Goal: Task Accomplishment & Management: Complete application form

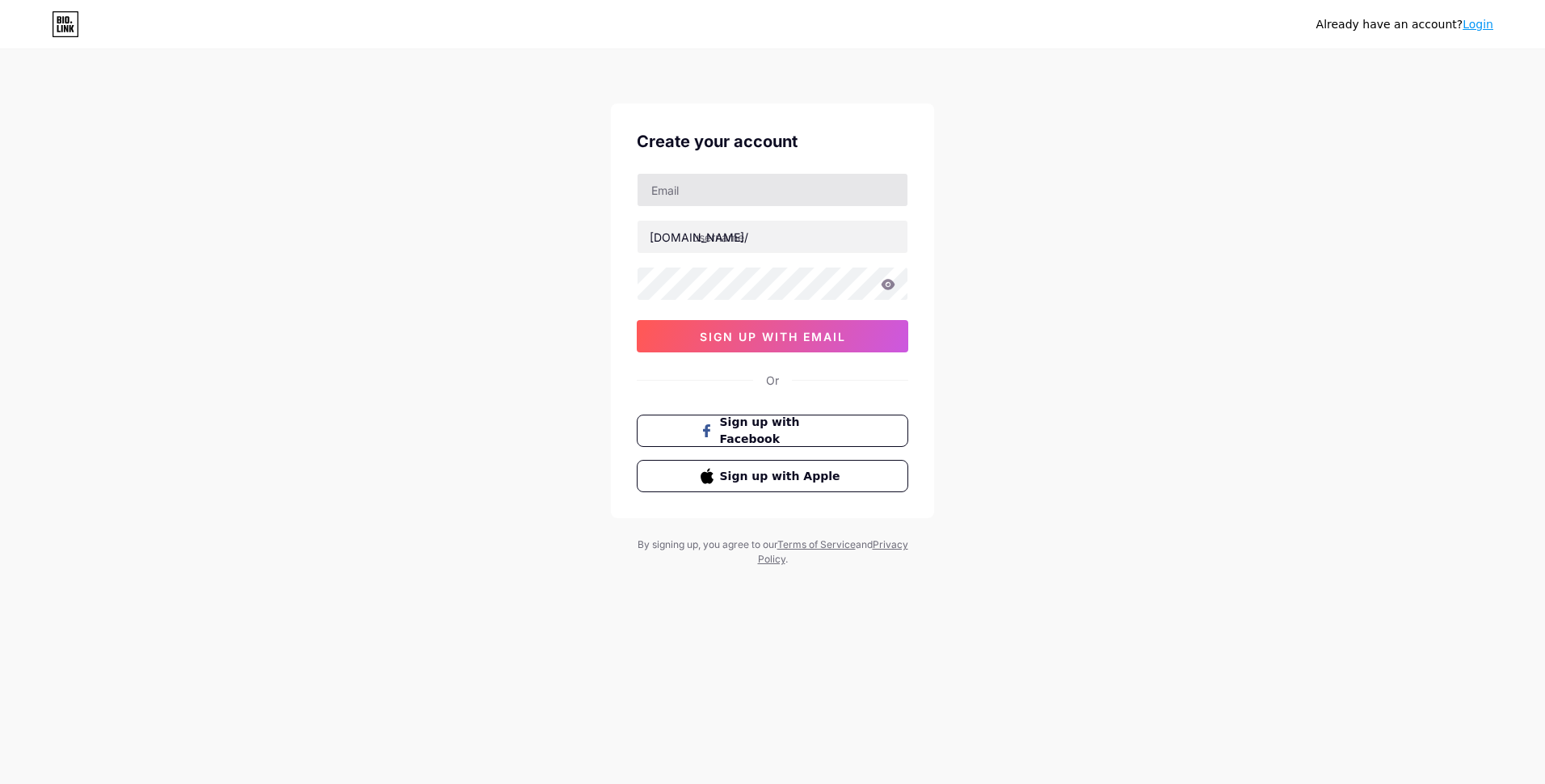
type input "[EMAIL_ADDRESS][DOMAIN_NAME]"
click at [777, 234] on input "arieldaniel [PERSON_NAME] [PERSON_NAME]" at bounding box center [773, 236] width 270 height 32
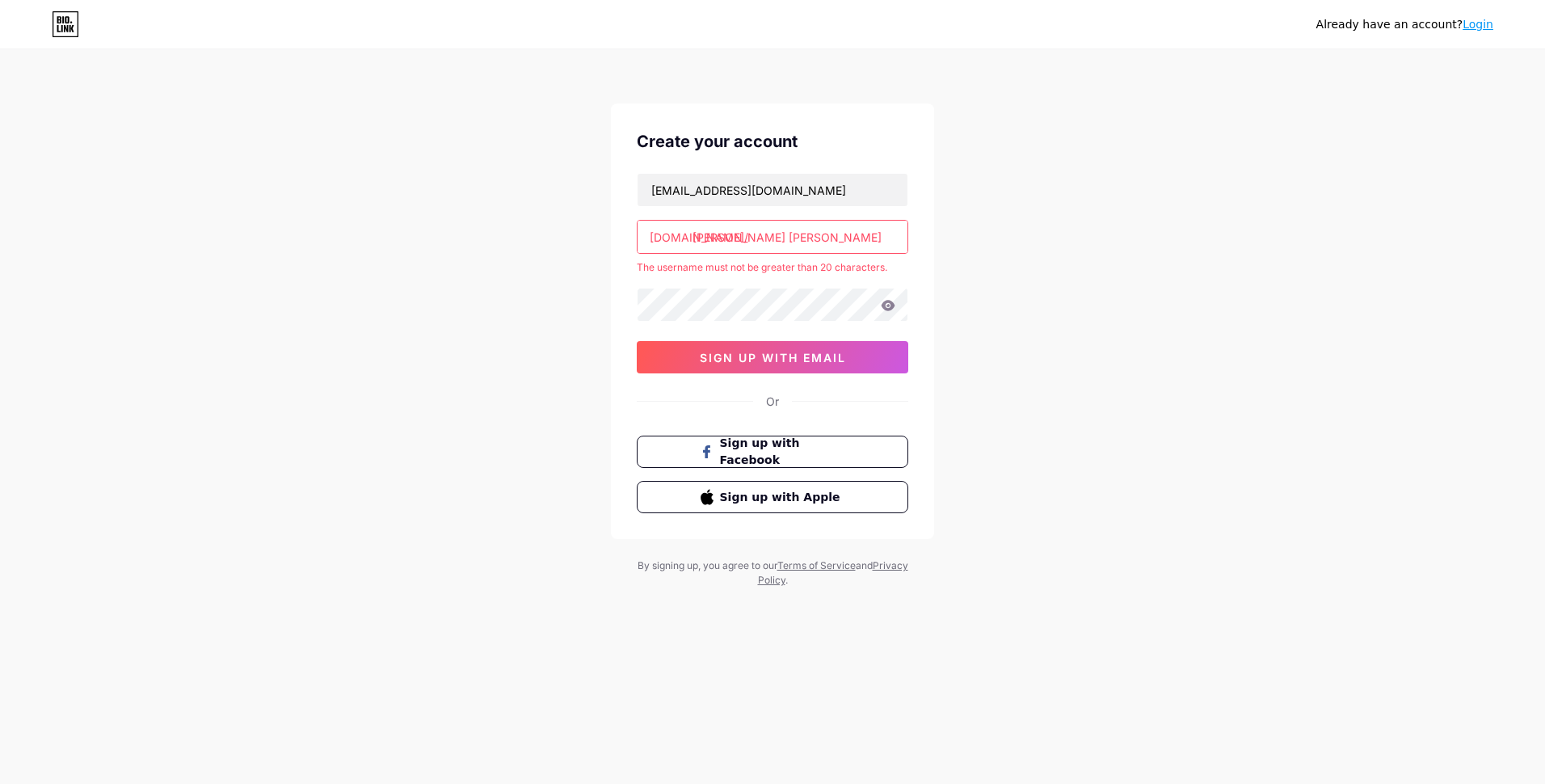
scroll to position [0, 8]
drag, startPoint x: 885, startPoint y: 236, endPoint x: 530, endPoint y: 239, distance: 355.0
click at [516, 242] on div "Already have an account? Login Create your account [EMAIL_ADDRESS][DOMAIN_NAME]…" at bounding box center [772, 319] width 1545 height 639
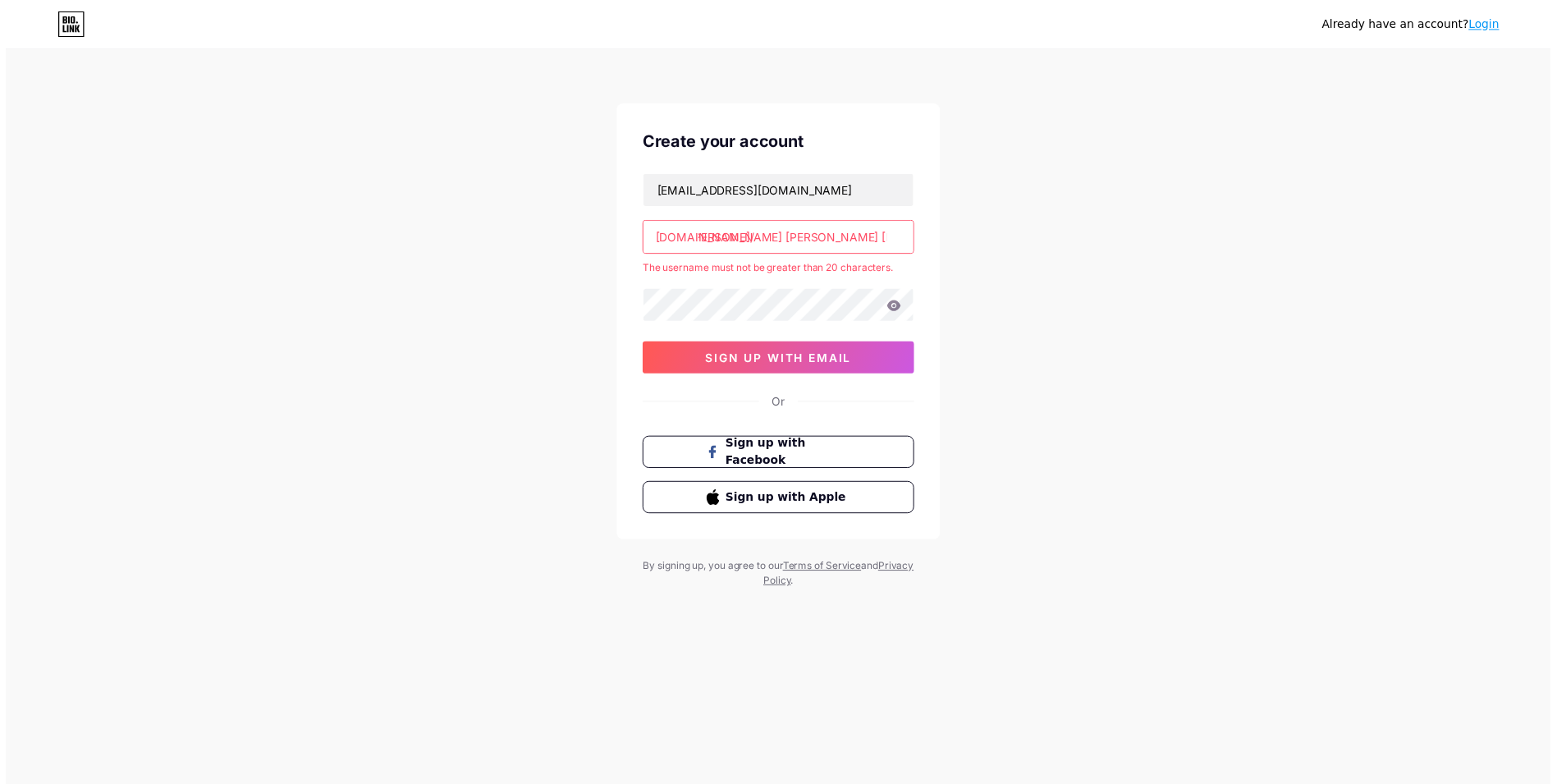
scroll to position [0, 0]
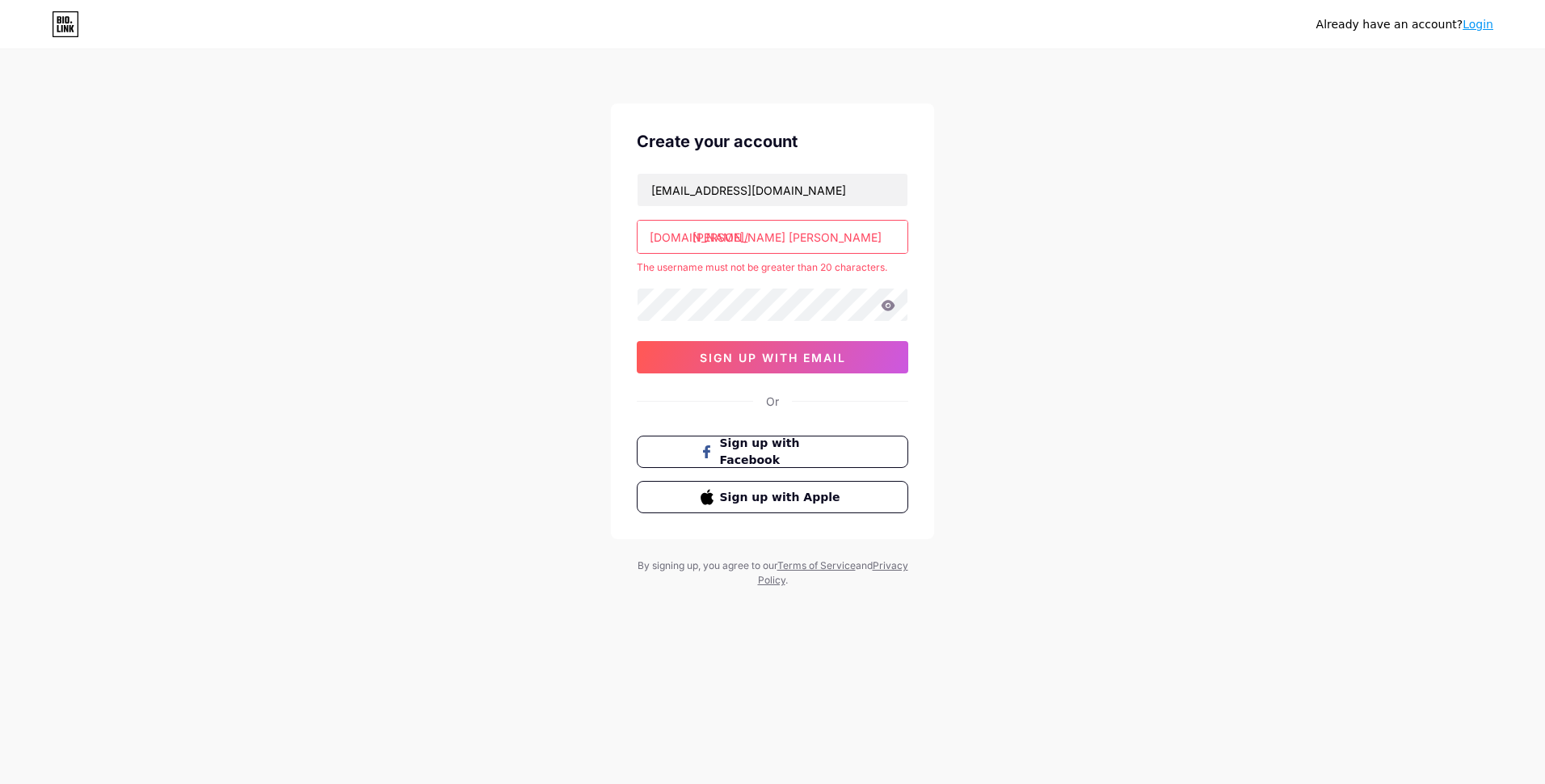
type input "n"
drag, startPoint x: 735, startPoint y: 236, endPoint x: 672, endPoint y: 239, distance: 63.1
click at [586, 237] on div "Already have an account? Login Create your account [EMAIL_ADDRESS][DOMAIN_NAME]…" at bounding box center [772, 319] width 1545 height 639
drag, startPoint x: 861, startPoint y: 187, endPoint x: 553, endPoint y: 191, distance: 308.0
click at [567, 189] on div "Already have an account? Login Create your account [EMAIL_ADDRESS][DOMAIN_NAME]…" at bounding box center [772, 319] width 1545 height 639
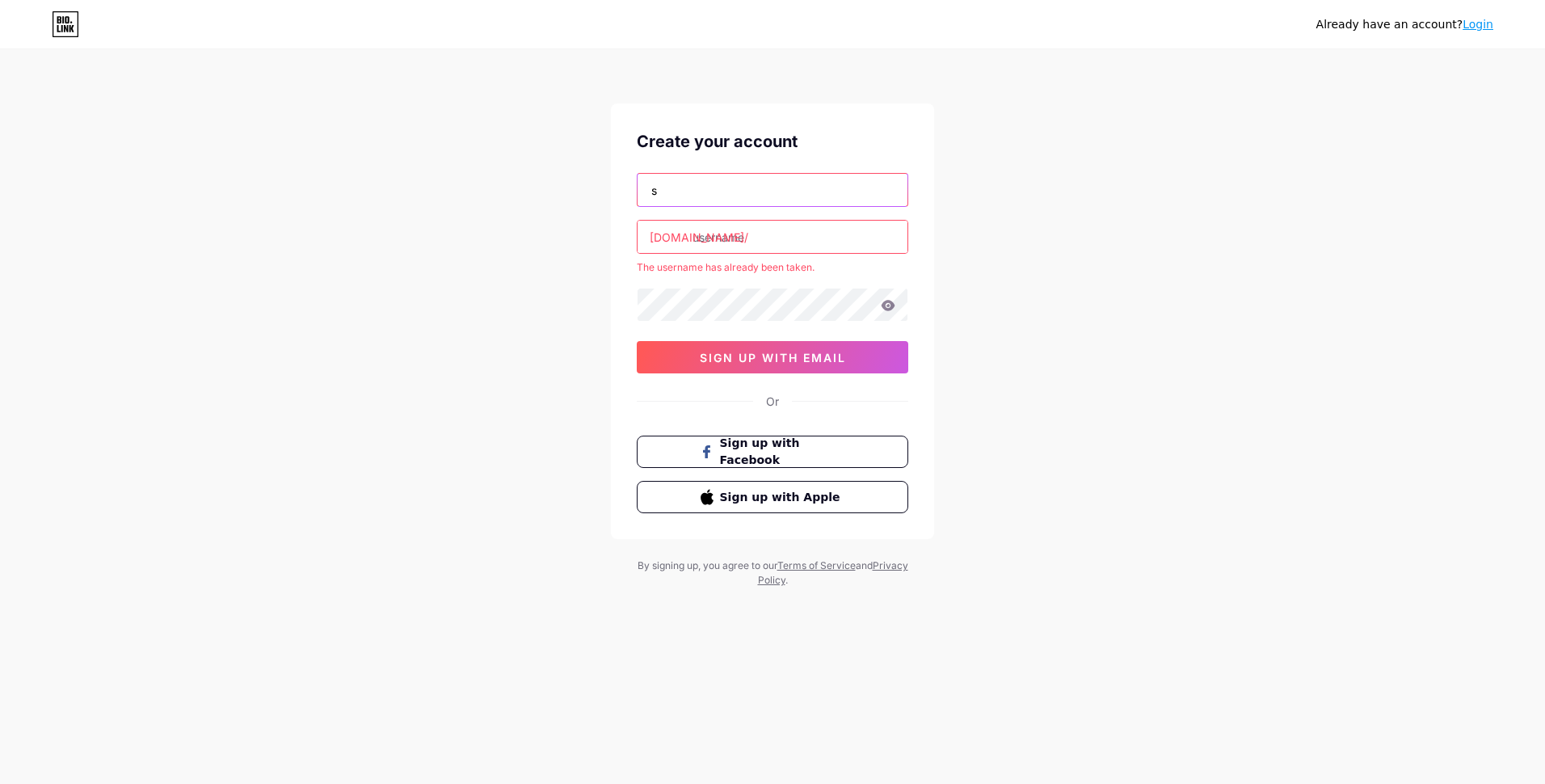
type input "[EMAIL_ADDRESS][DOMAIN_NAME]"
click at [735, 226] on input "text" at bounding box center [773, 236] width 270 height 32
drag, startPoint x: 852, startPoint y: 240, endPoint x: 795, endPoint y: 241, distance: 57.0
click at [792, 241] on input "[PERSON_NAME] [PERSON_NAME]" at bounding box center [773, 236] width 270 height 32
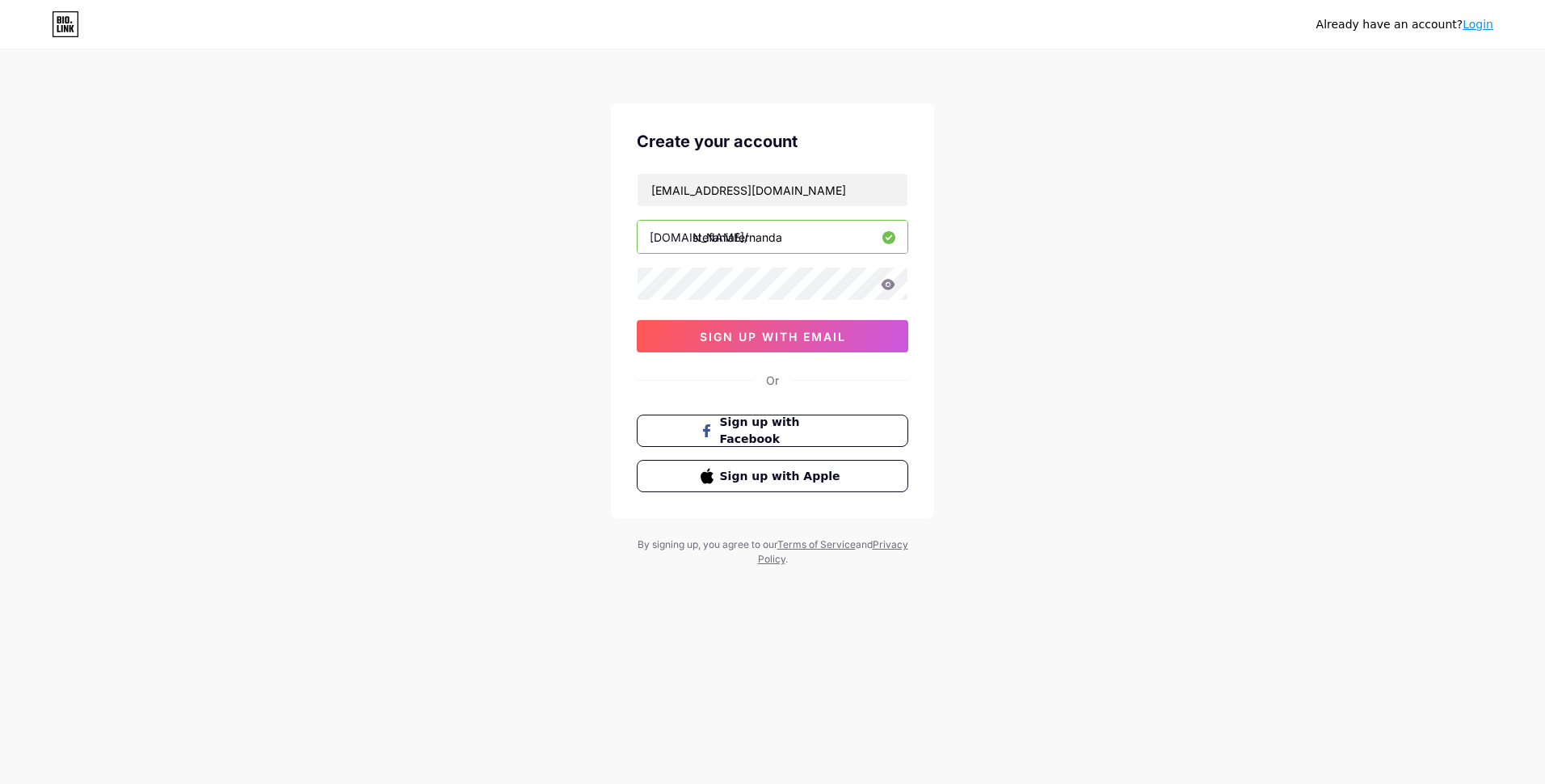
type input "stefaniafernanda"
click at [781, 340] on span "sign up with email" at bounding box center [773, 336] width 146 height 14
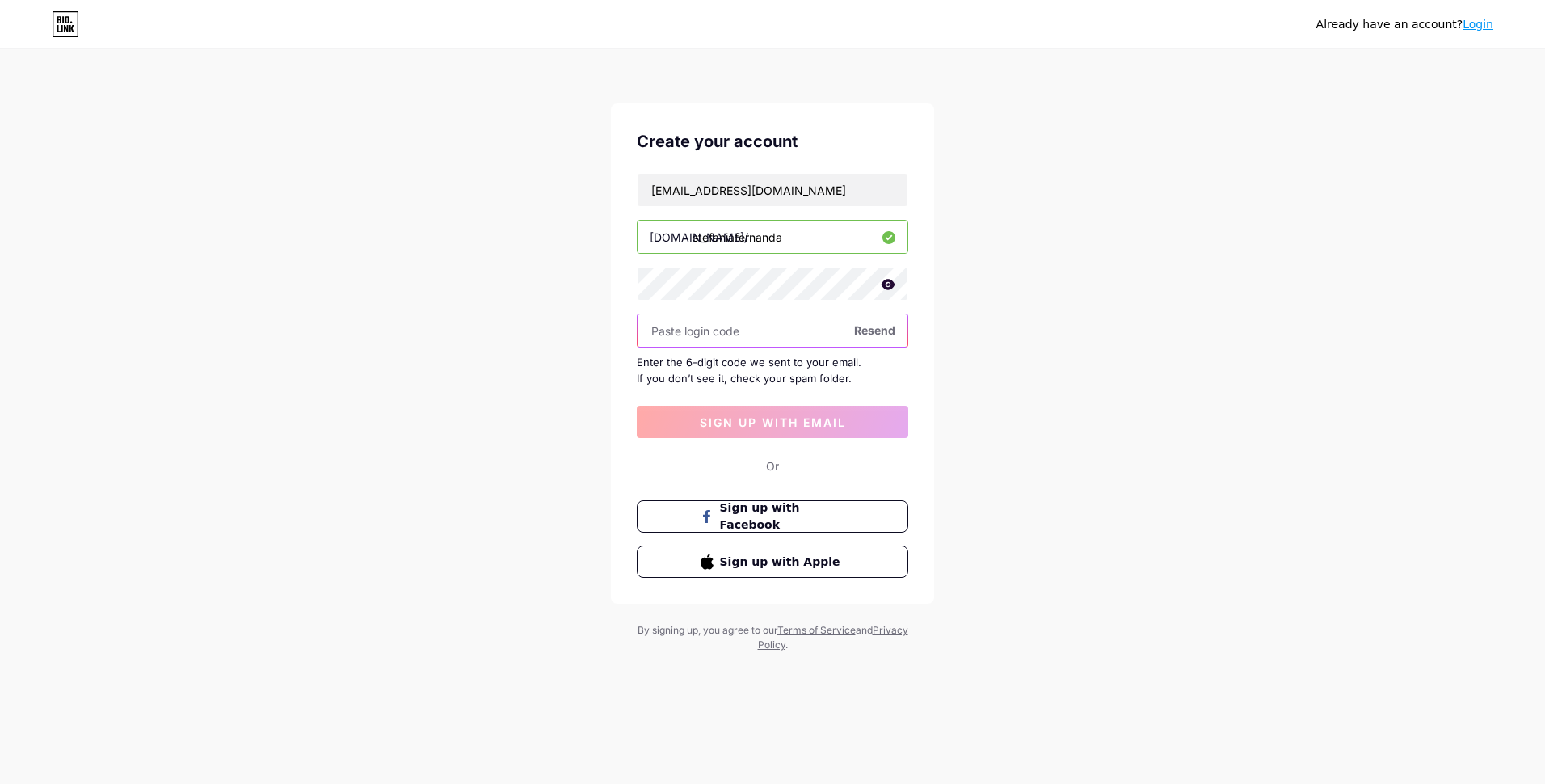
paste input "137057"
type input "137057"
click at [795, 417] on span "sign up with email" at bounding box center [773, 422] width 146 height 14
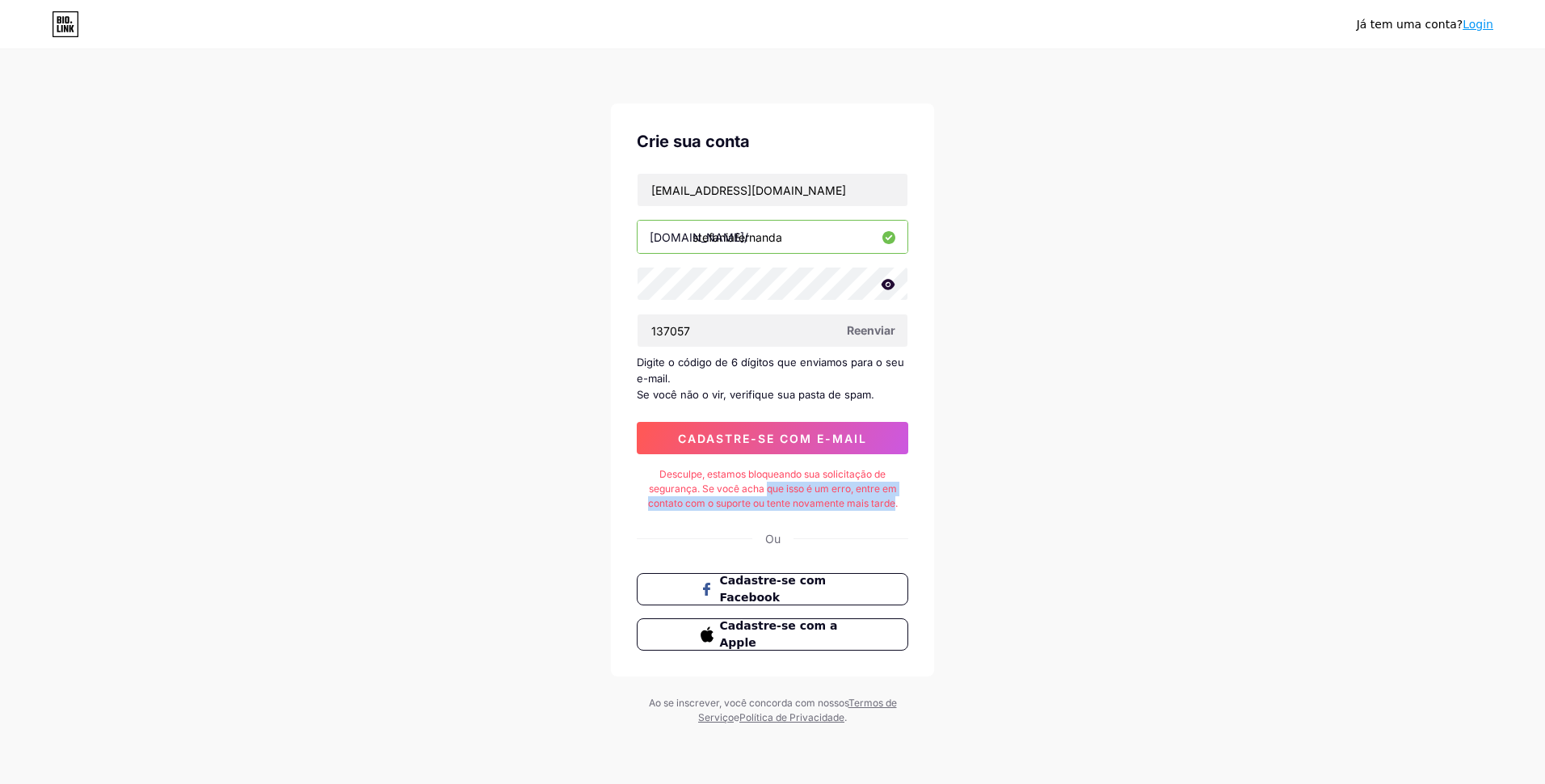
drag, startPoint x: 766, startPoint y: 493, endPoint x: 897, endPoint y: 499, distance: 131.1
click at [897, 499] on div "Desculpe, estamos bloqueando sua solicitação de segurança. Se você acha que iss…" at bounding box center [772, 489] width 271 height 44
drag, startPoint x: 897, startPoint y: 499, endPoint x: 762, endPoint y: 446, distance: 145.0
click at [762, 446] on button "Cadastre-se com e-mail" at bounding box center [772, 438] width 271 height 32
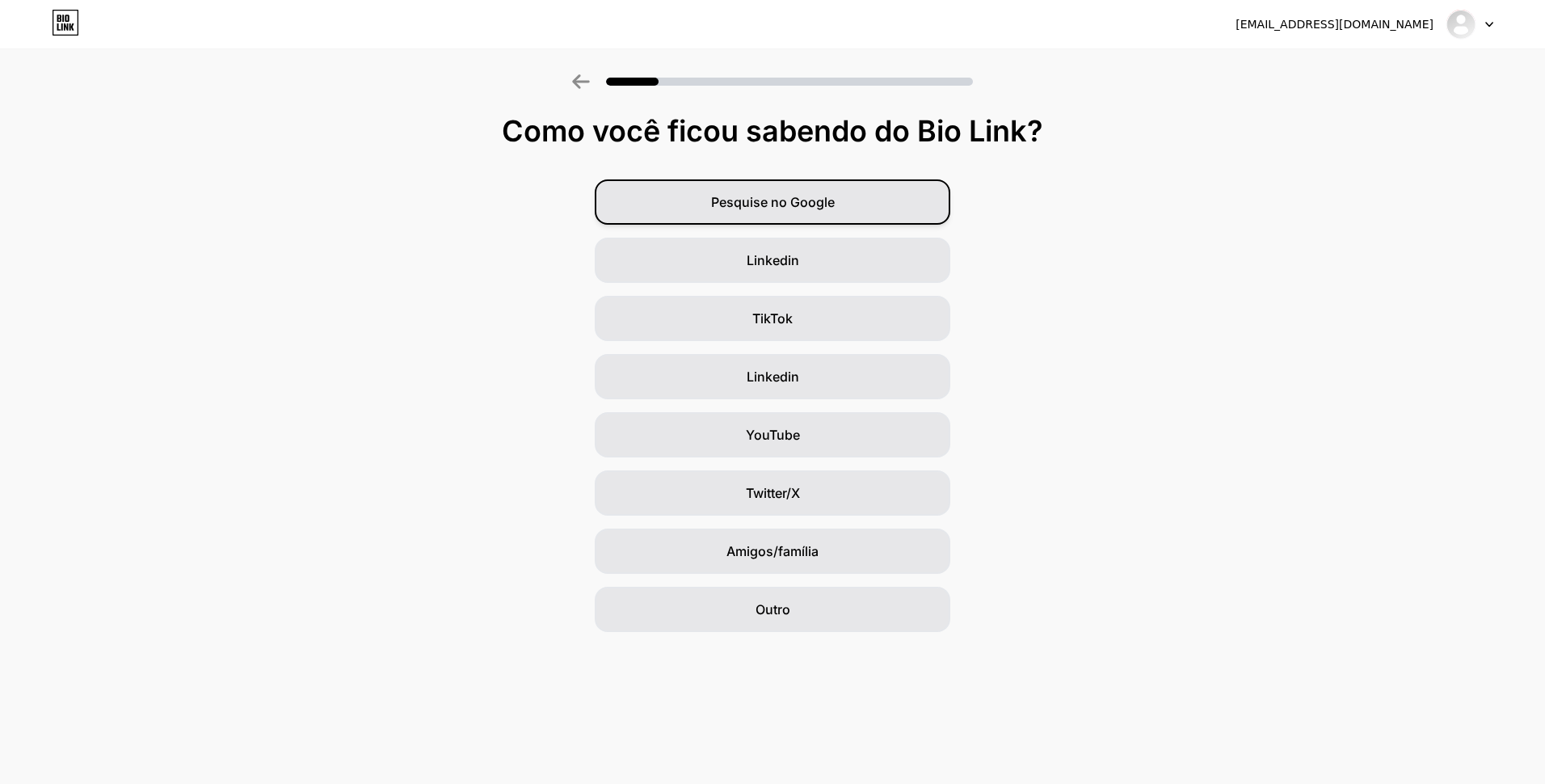
click at [782, 209] on span "Pesquise no Google" at bounding box center [773, 202] width 124 height 20
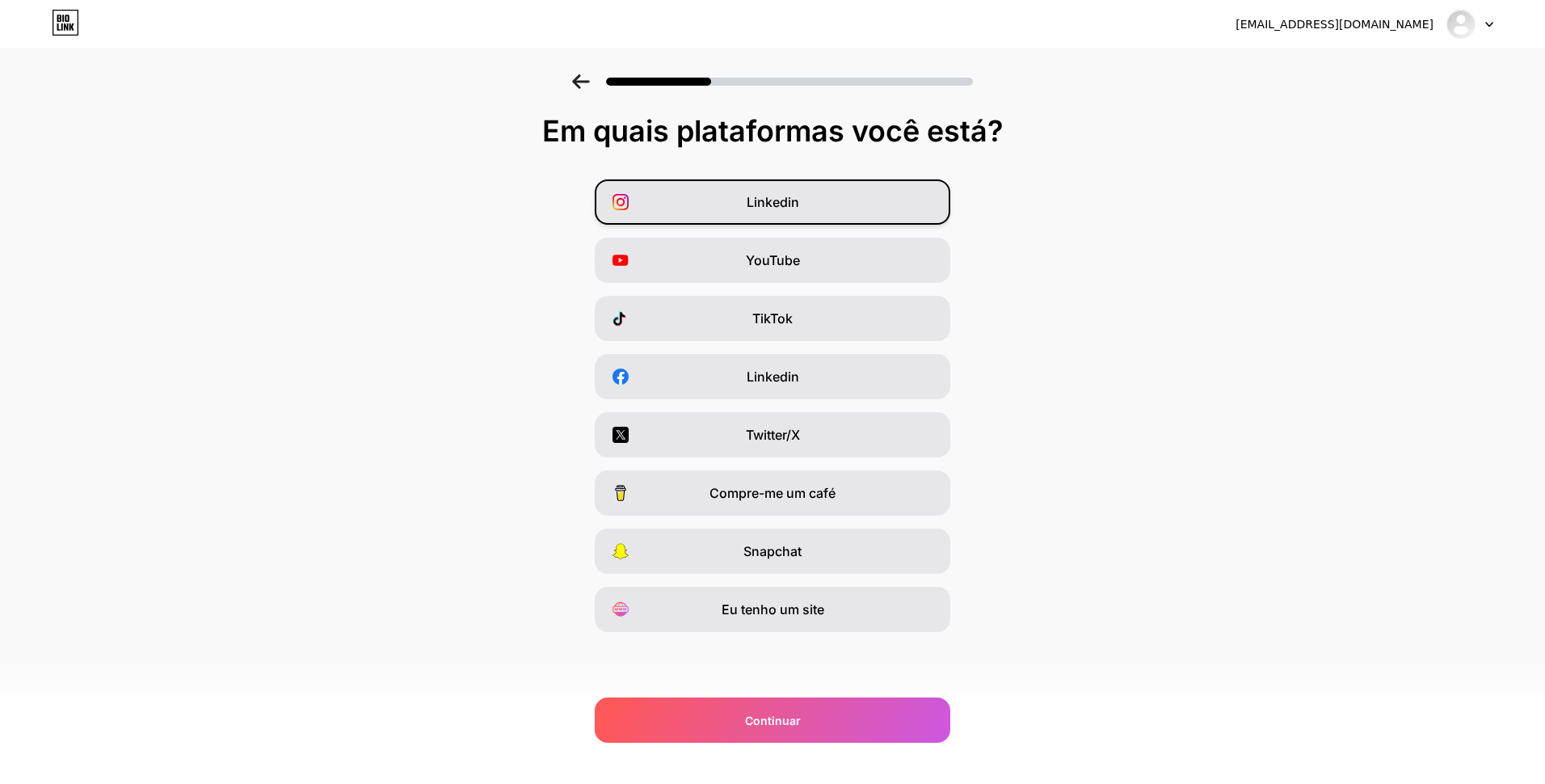
click at [826, 202] on div "Linkedin" at bounding box center [772, 202] width 356 height 45
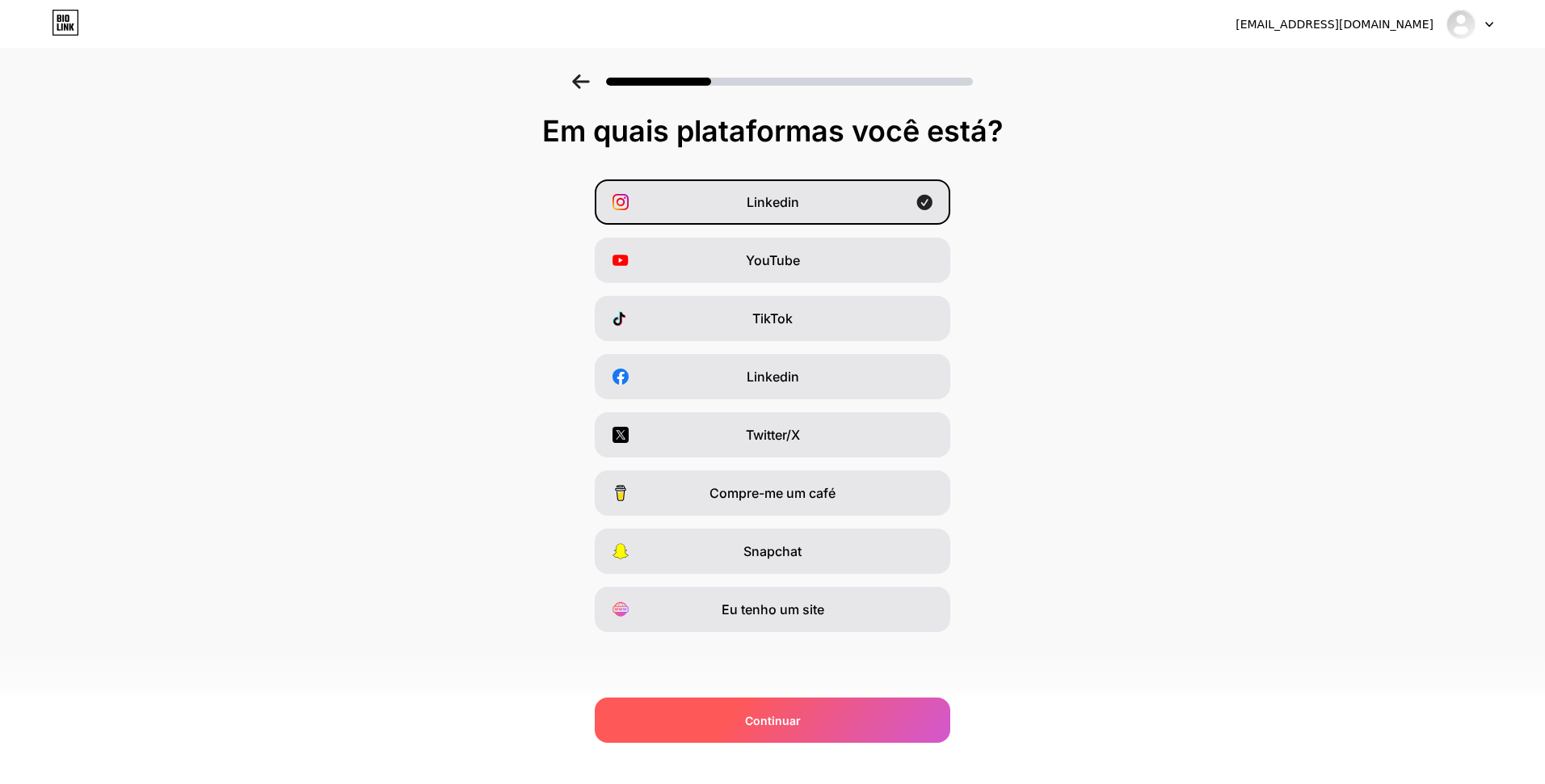
click at [887, 712] on div "Continuar" at bounding box center [772, 719] width 356 height 45
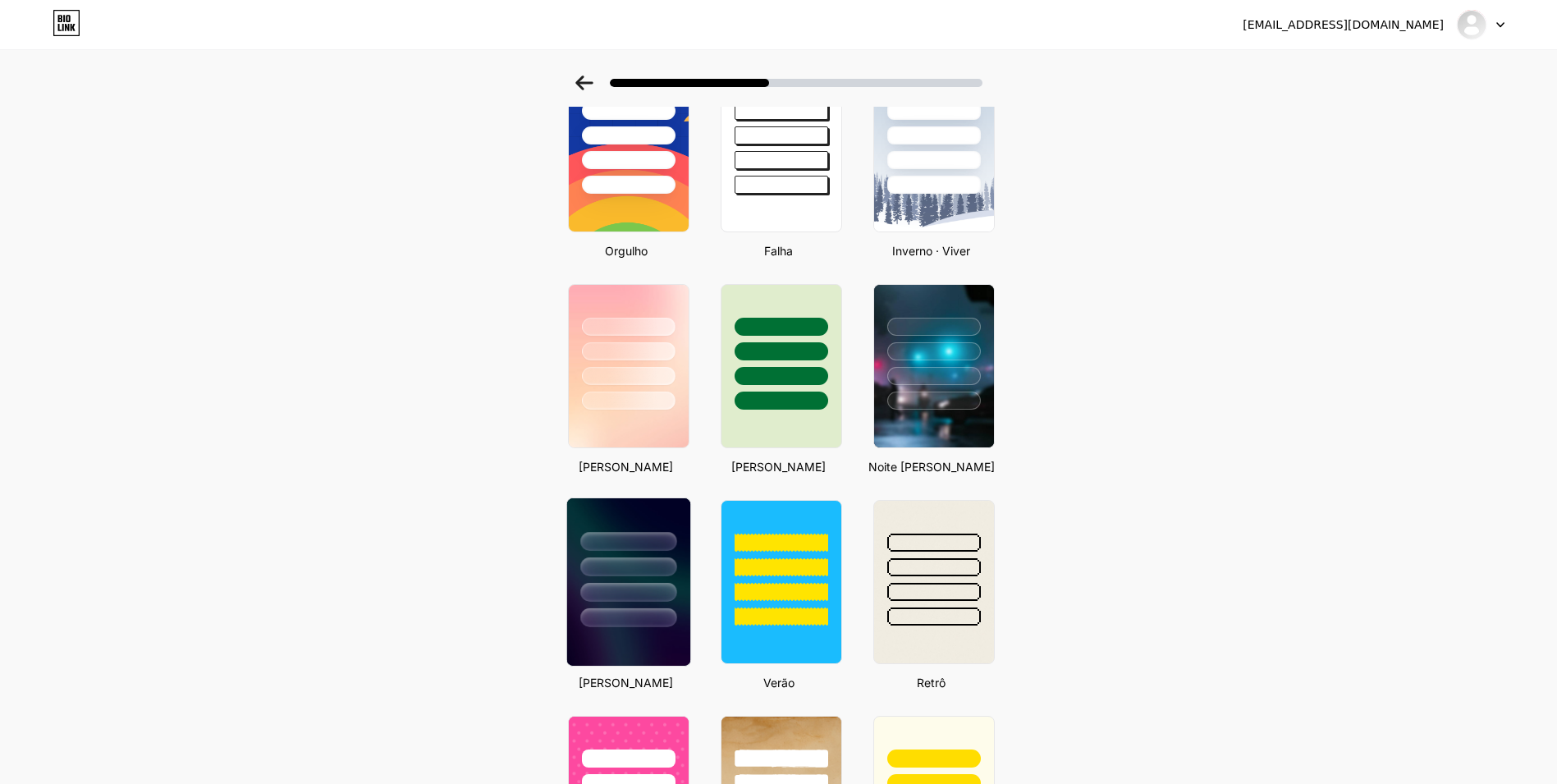
scroll to position [493, 0]
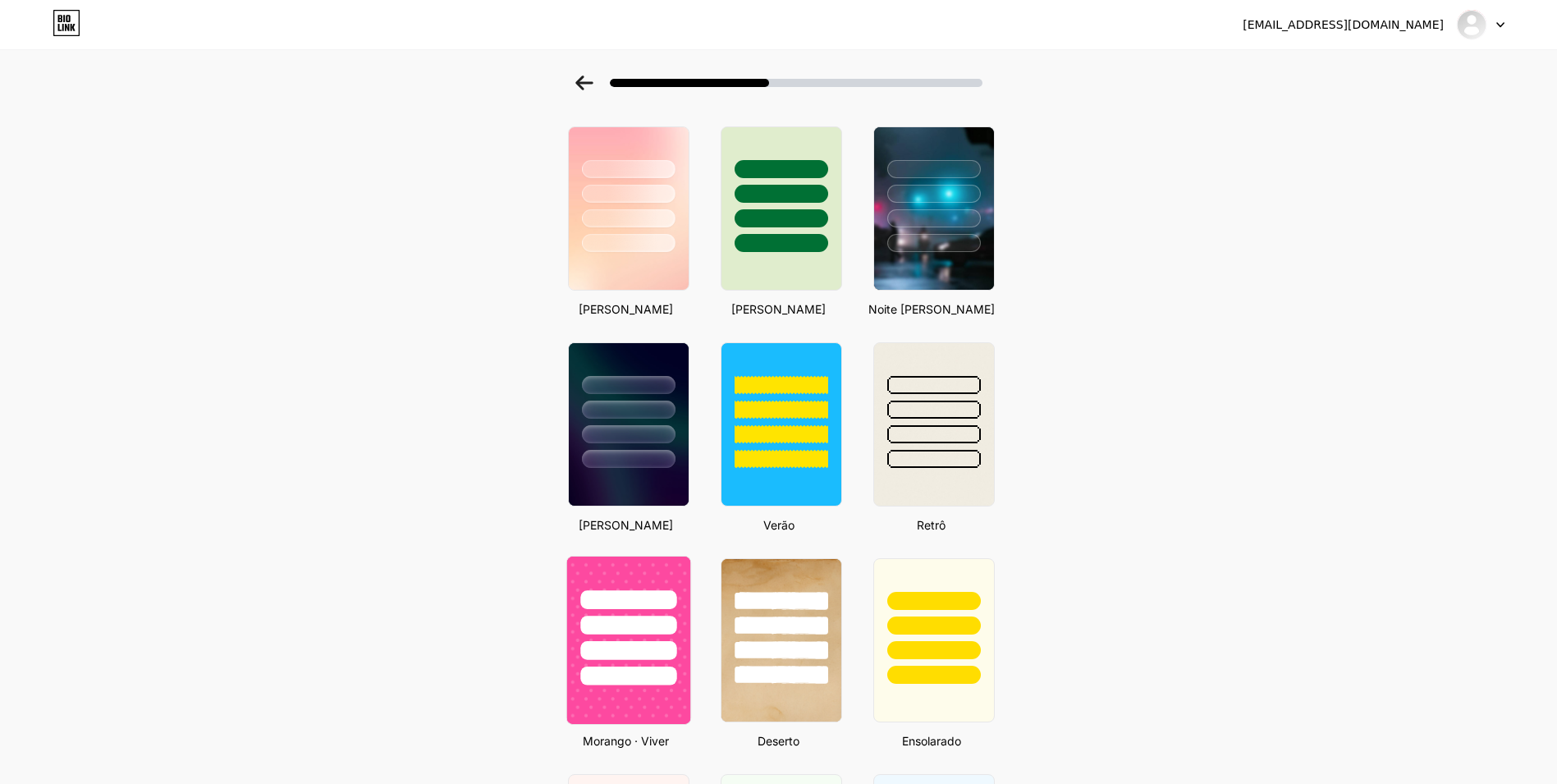
click at [647, 646] on div at bounding box center [628, 651] width 96 height 19
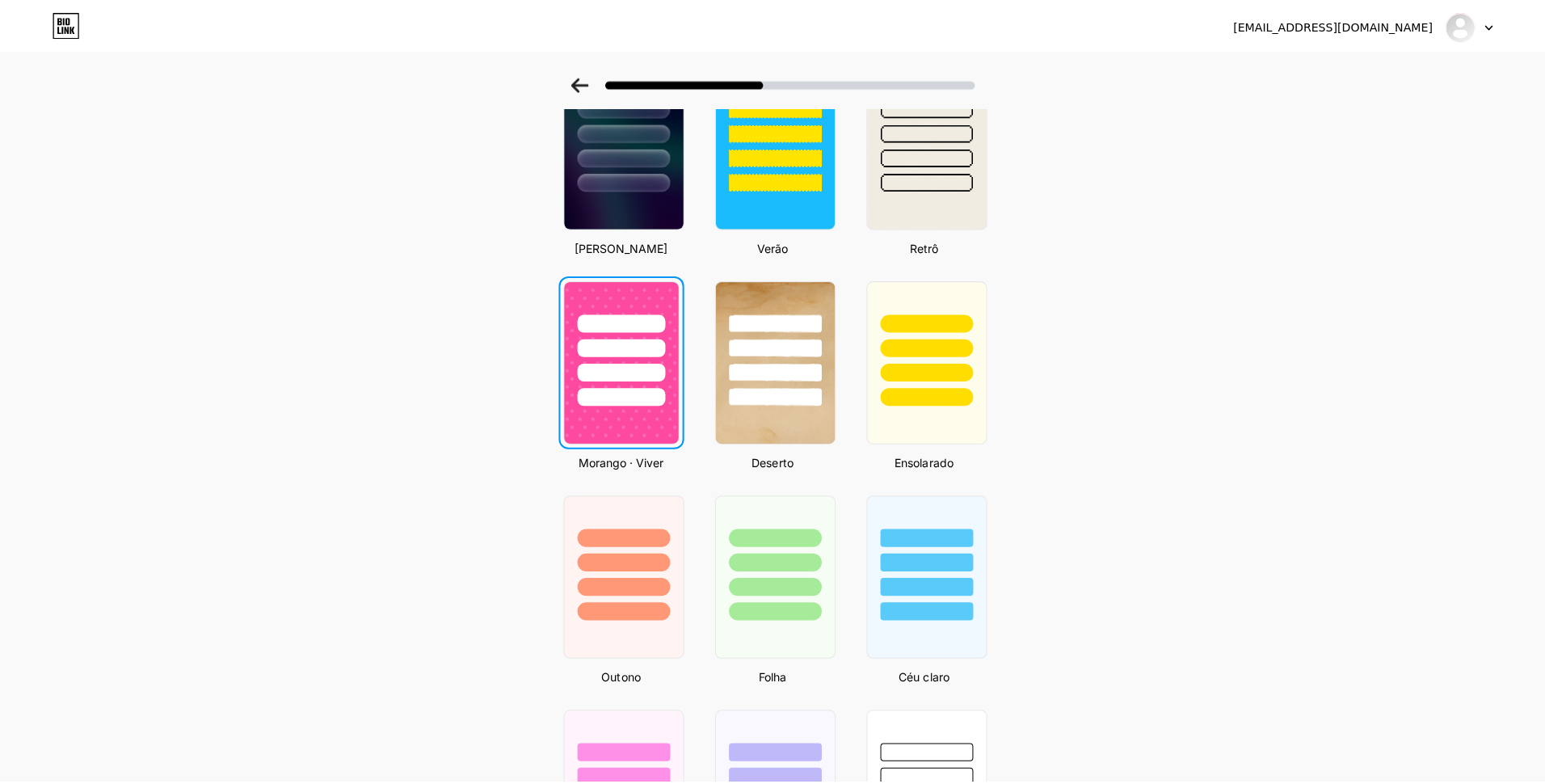
scroll to position [0, 0]
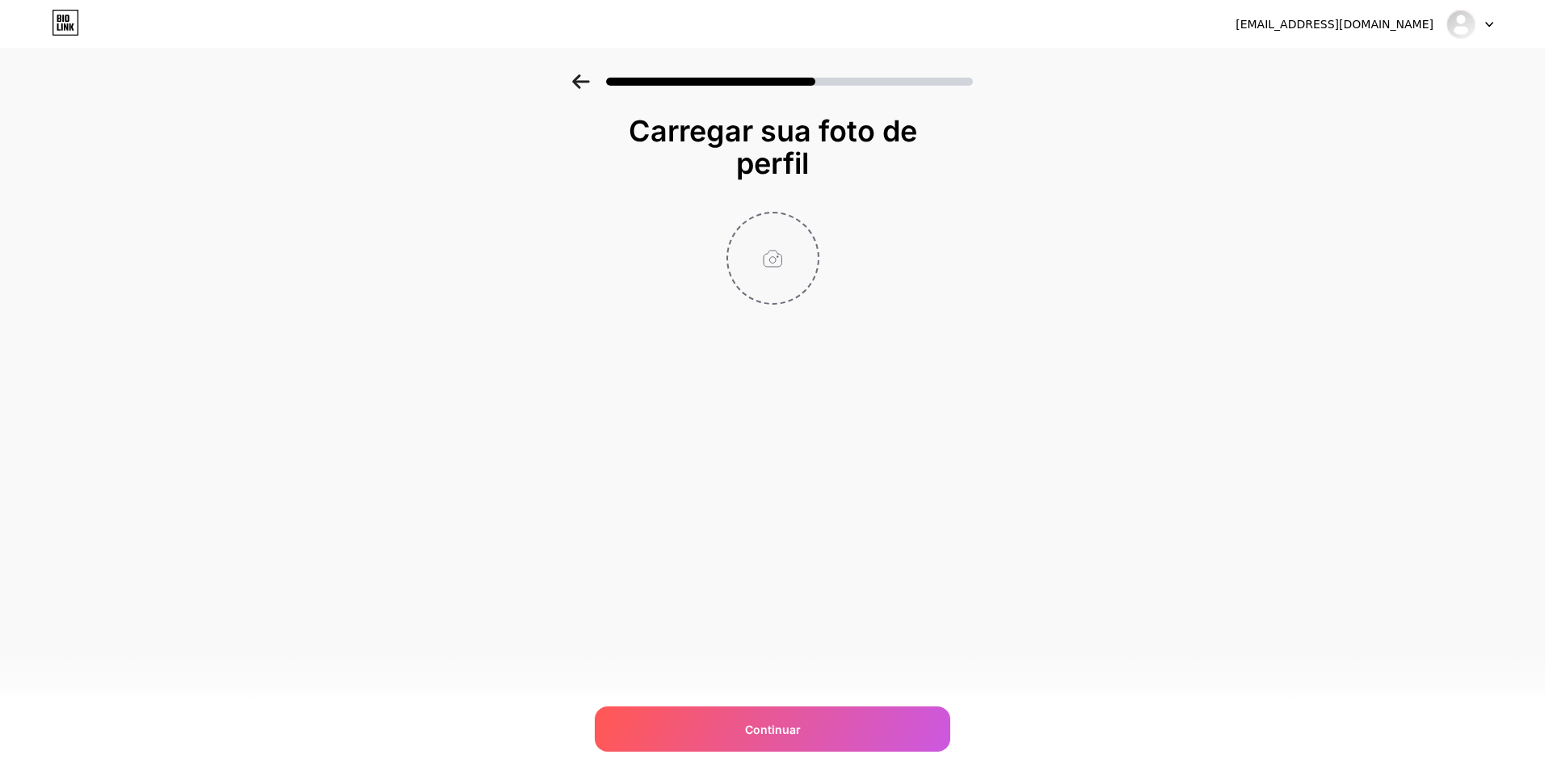
click at [779, 256] on input "file" at bounding box center [773, 258] width 90 height 90
type input "C:\fakepath\[PERSON_NAME] (49).jpg"
click at [804, 229] on circle at bounding box center [810, 223] width 18 height 18
click at [786, 248] on input "file" at bounding box center [773, 258] width 90 height 90
type input "C:\fakepath\[PERSON_NAME] (1).jpg"
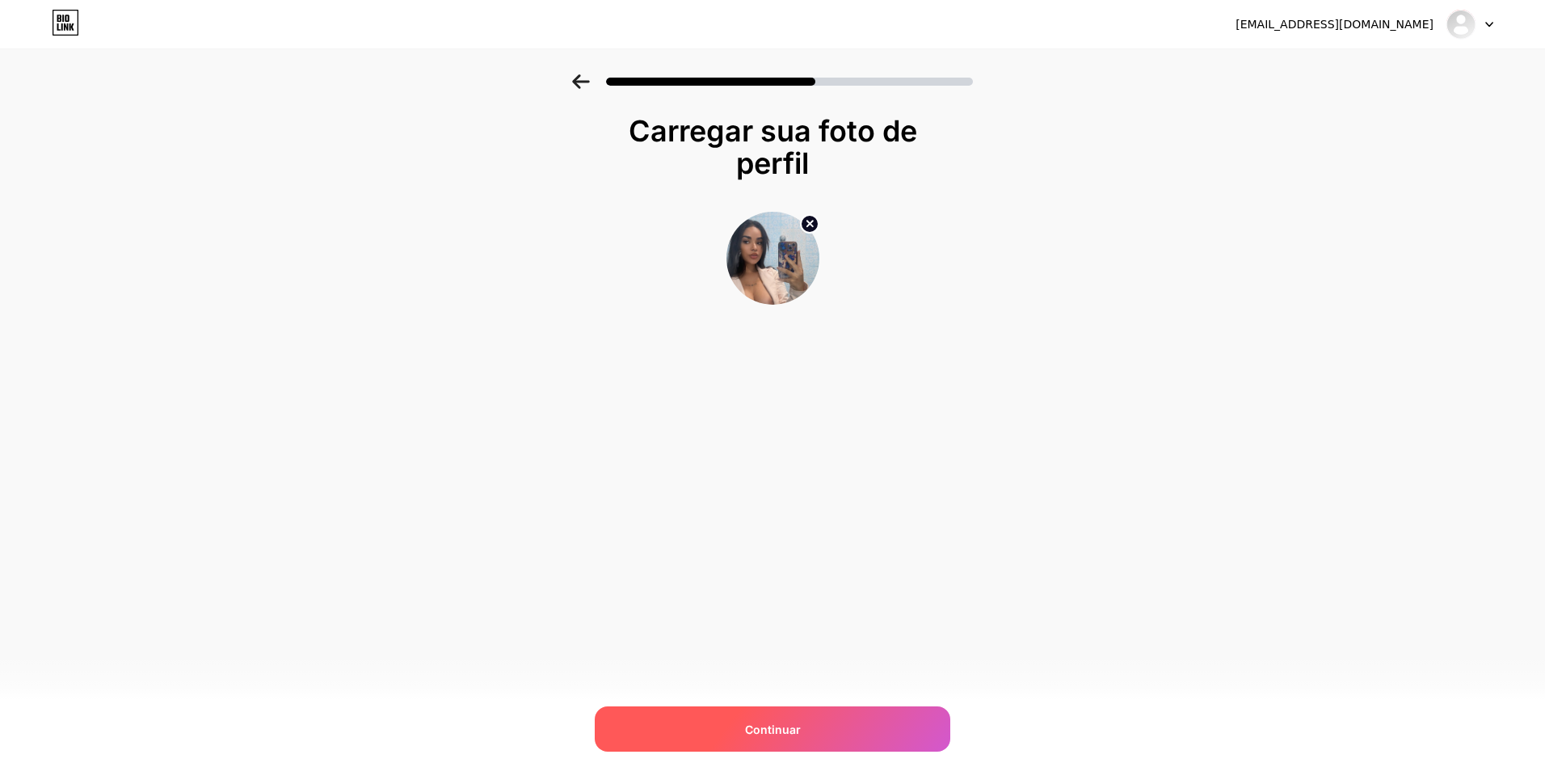
click at [838, 719] on div "Continuar" at bounding box center [772, 729] width 356 height 45
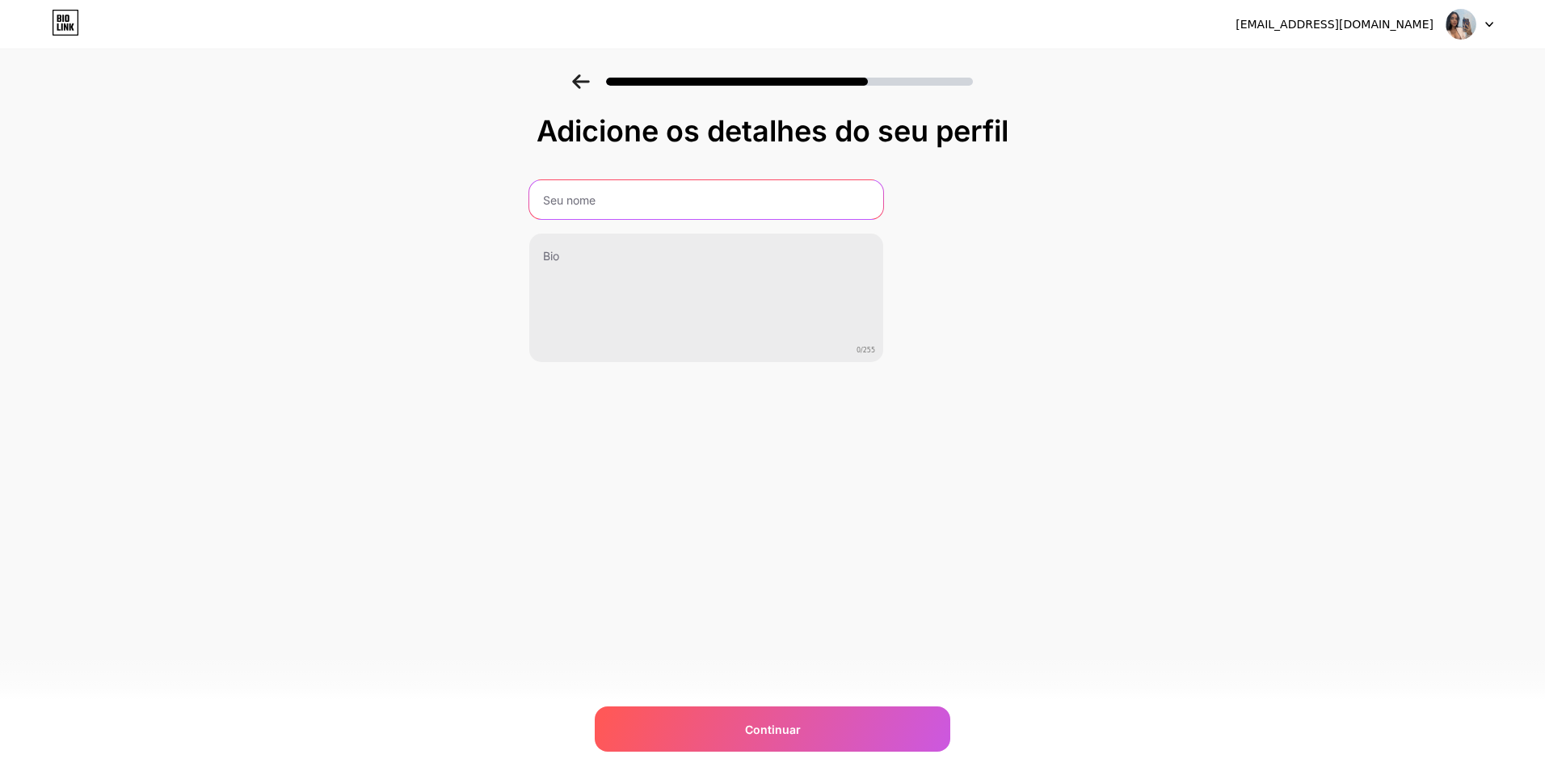
click at [621, 195] on input "text" at bounding box center [705, 199] width 354 height 38
type input "[PERSON_NAME]"
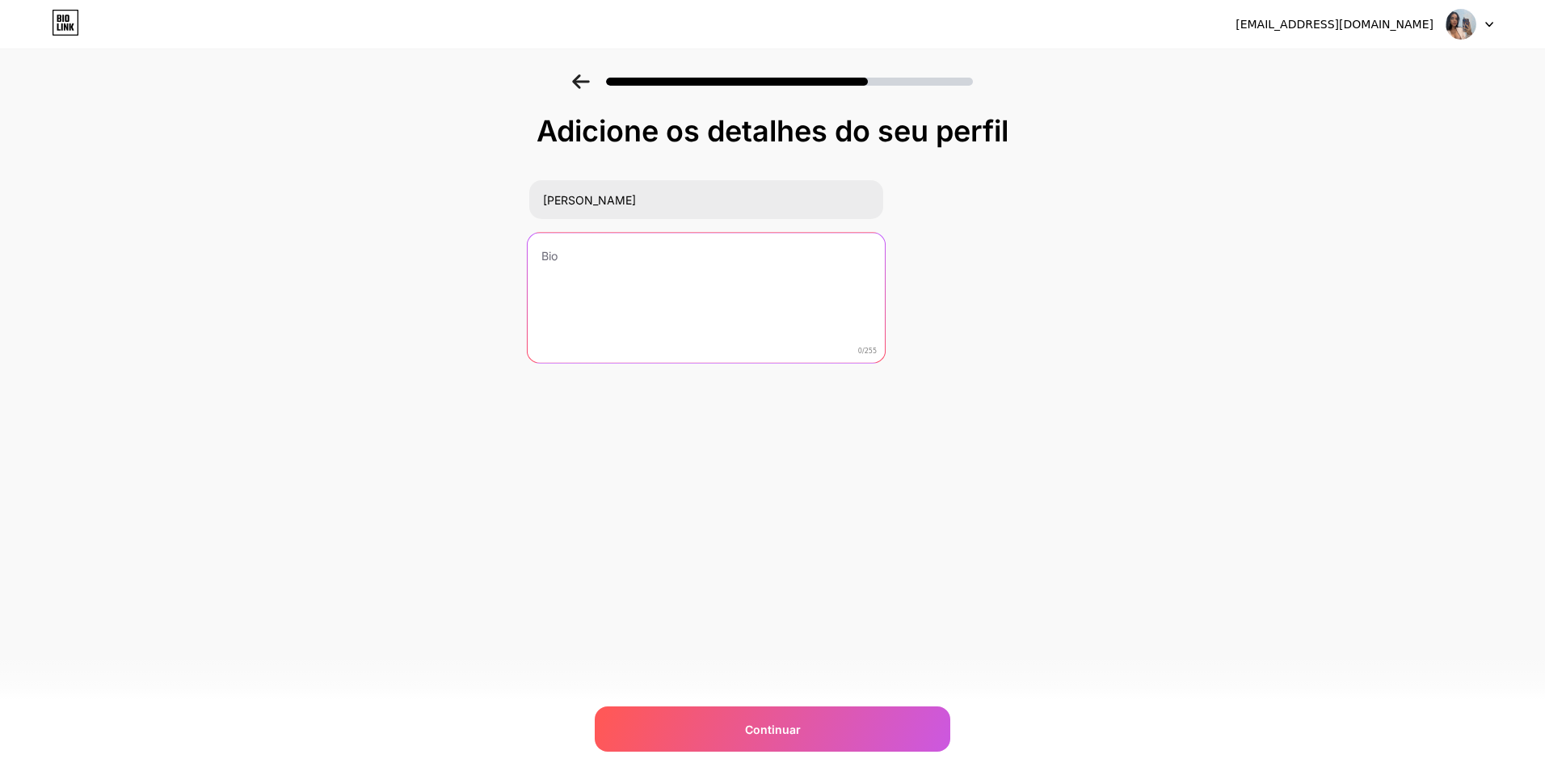
click at [586, 239] on textarea at bounding box center [706, 298] width 357 height 131
click at [546, 251] on textarea "Meu mundinho secreto 🔞🫦" at bounding box center [706, 298] width 357 height 131
drag, startPoint x: 546, startPoint y: 253, endPoint x: 525, endPoint y: 255, distance: 21.1
click at [528, 255] on textarea "Meu mundinho secreto 🔞🫦" at bounding box center [706, 298] width 357 height 131
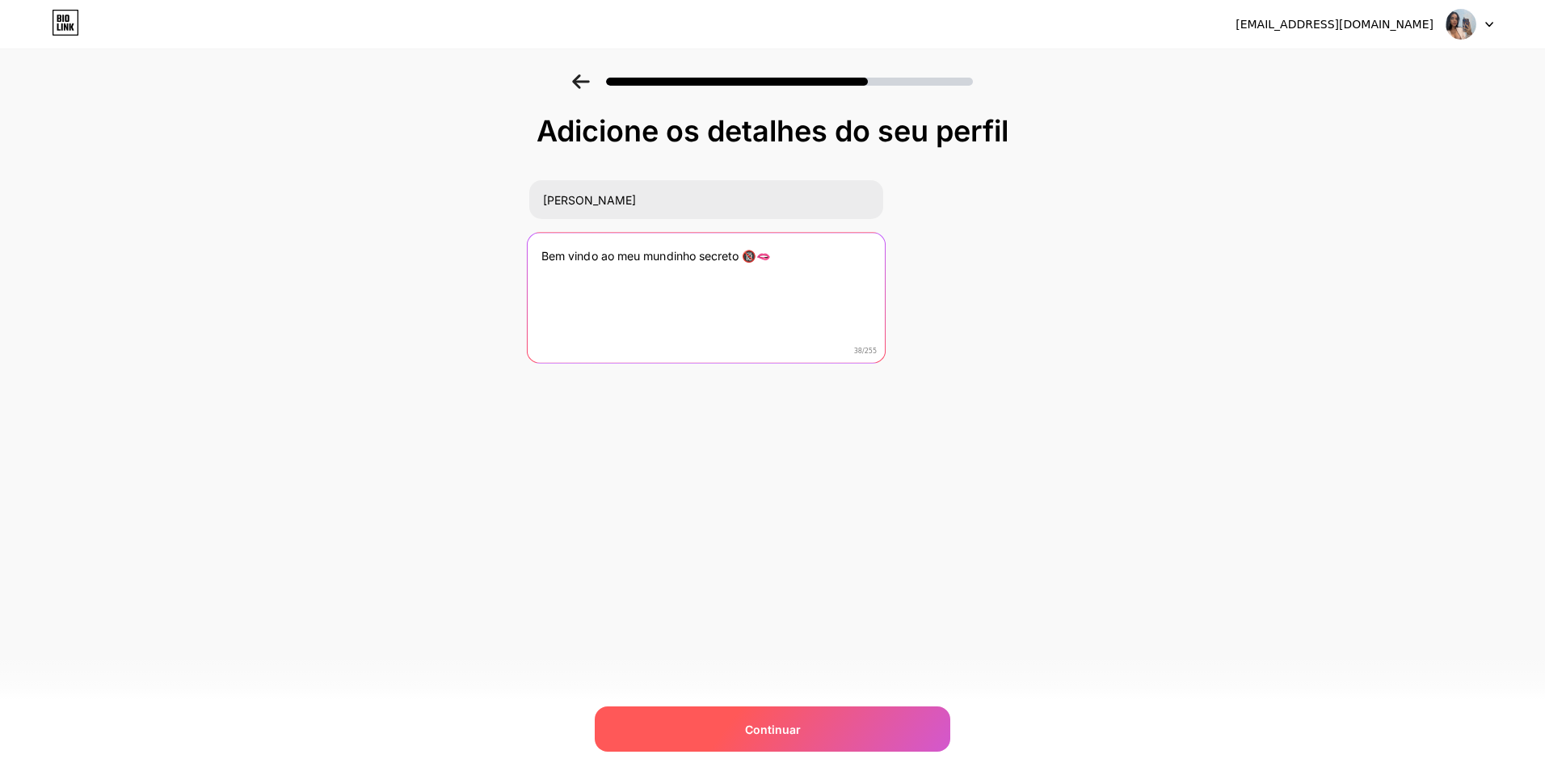
type textarea "Bem vindo ao meu mundinho secreto 🔞🫦"
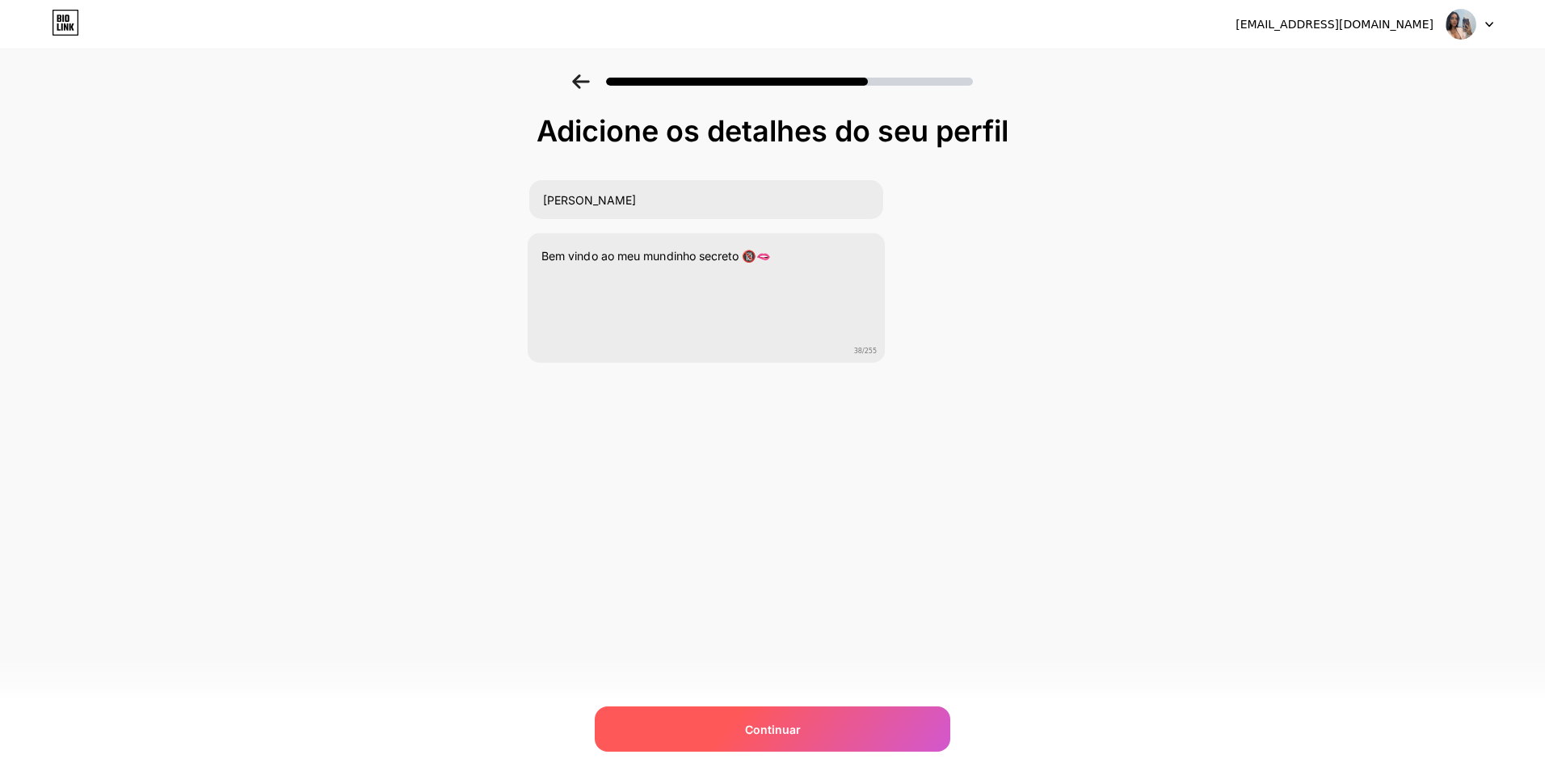
click at [763, 722] on span "Continuar" at bounding box center [772, 729] width 55 height 17
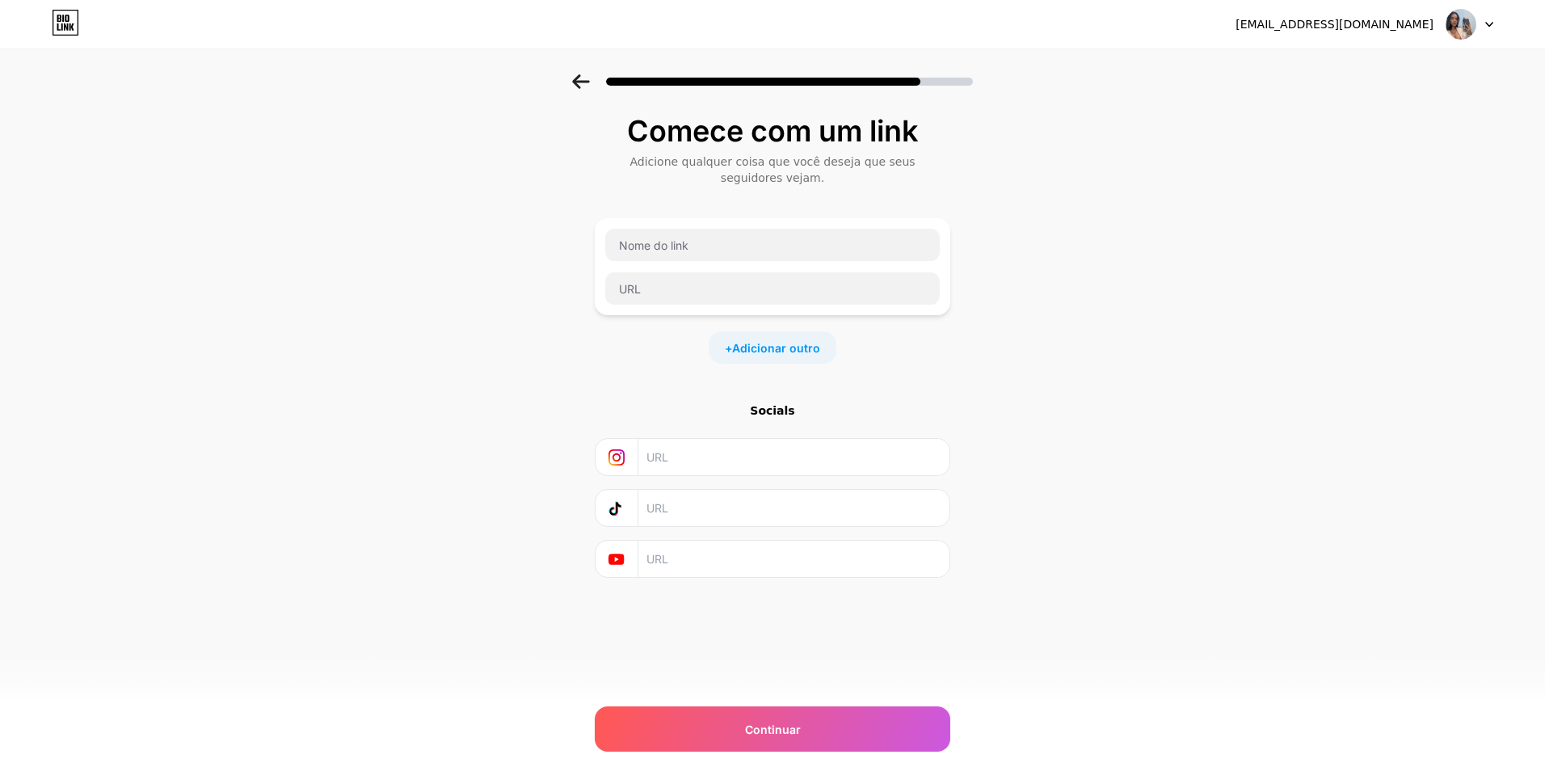
click at [691, 458] on input "text" at bounding box center [793, 457] width 294 height 37
paste input "[URL][DOMAIN_NAME]"
drag, startPoint x: 715, startPoint y: 458, endPoint x: 530, endPoint y: 459, distance: 185.0
click at [527, 460] on div "Comece com um link Adicione qualquer coisa que você deseja que seus seguidores …" at bounding box center [772, 366] width 1545 height 584
click at [1064, 436] on div "Comece com um link Adicione qualquer coisa que você deseja que seus seguidores …" at bounding box center [772, 366] width 1545 height 584
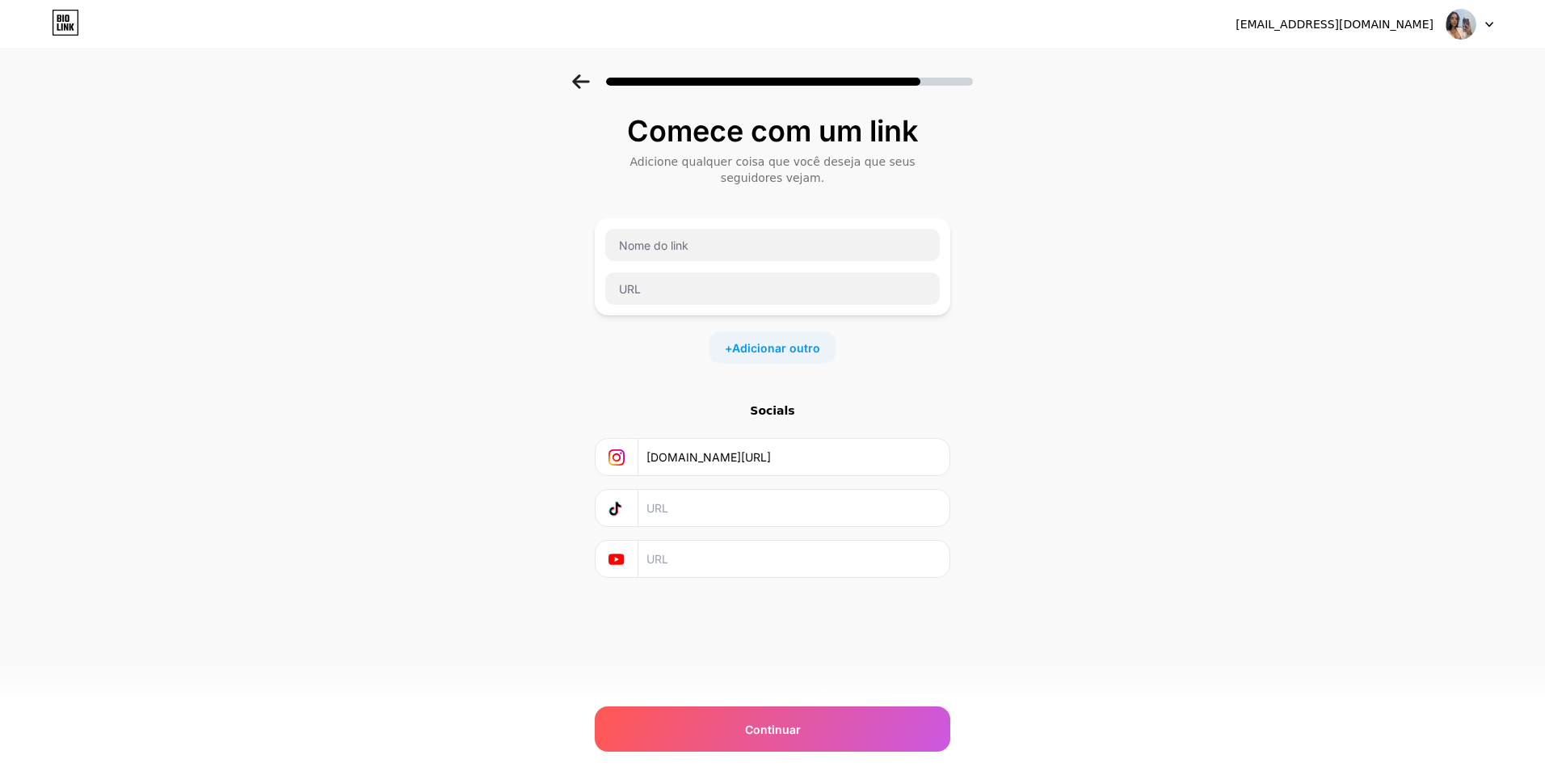
click at [839, 450] on input "[DOMAIN_NAME][URL]" at bounding box center [793, 457] width 294 height 37
type input "[DOMAIN_NAME][URL]"
click at [1038, 507] on div "Comece com um link Adicione qualquer coisa que você deseja que seus seguidores …" at bounding box center [772, 366] width 1545 height 584
click at [680, 243] on input "text" at bounding box center [772, 245] width 335 height 32
type input "P"
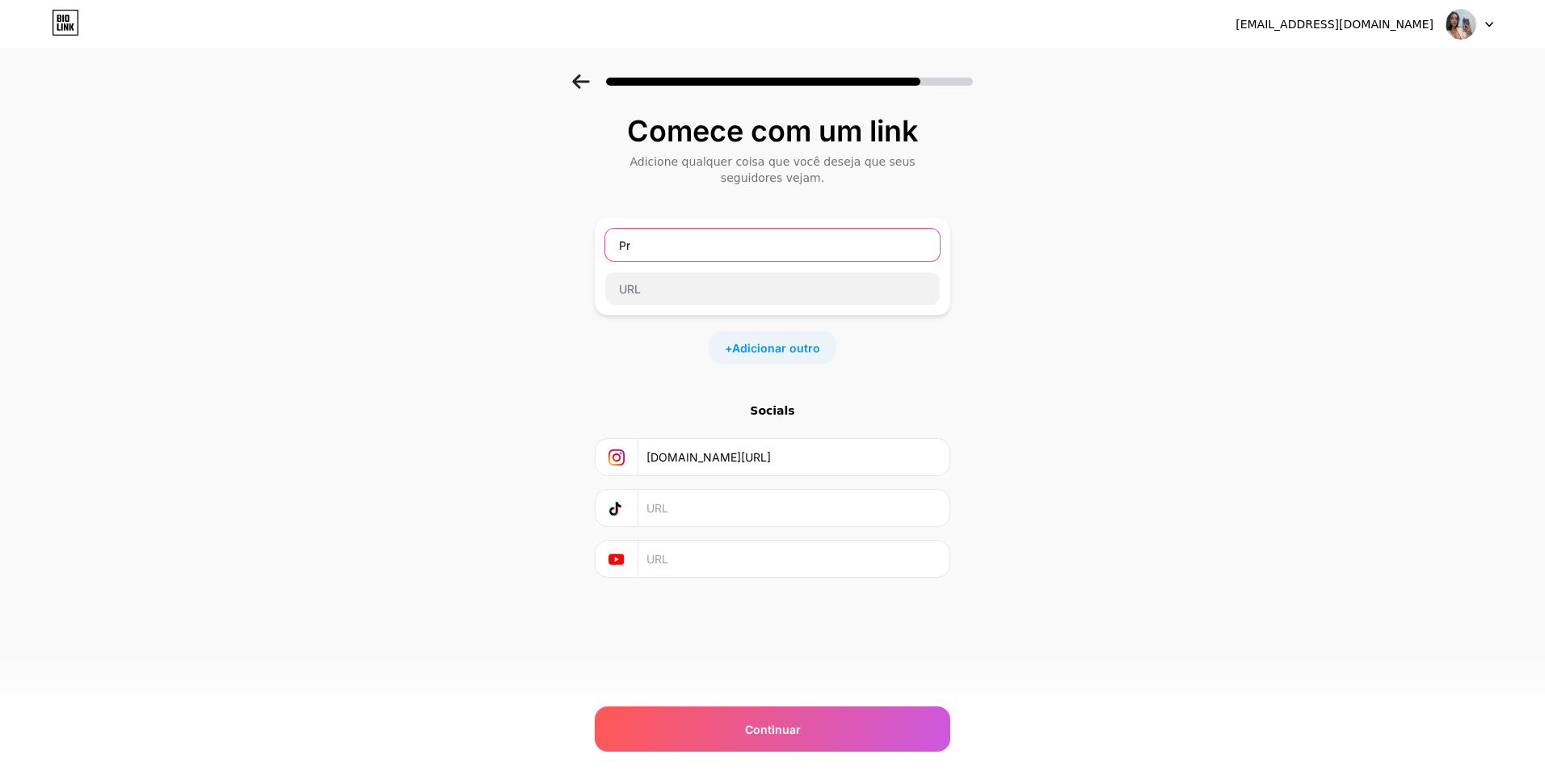
type input "P"
type input "Canal secreto de Prévias Telegram 🔞👅"
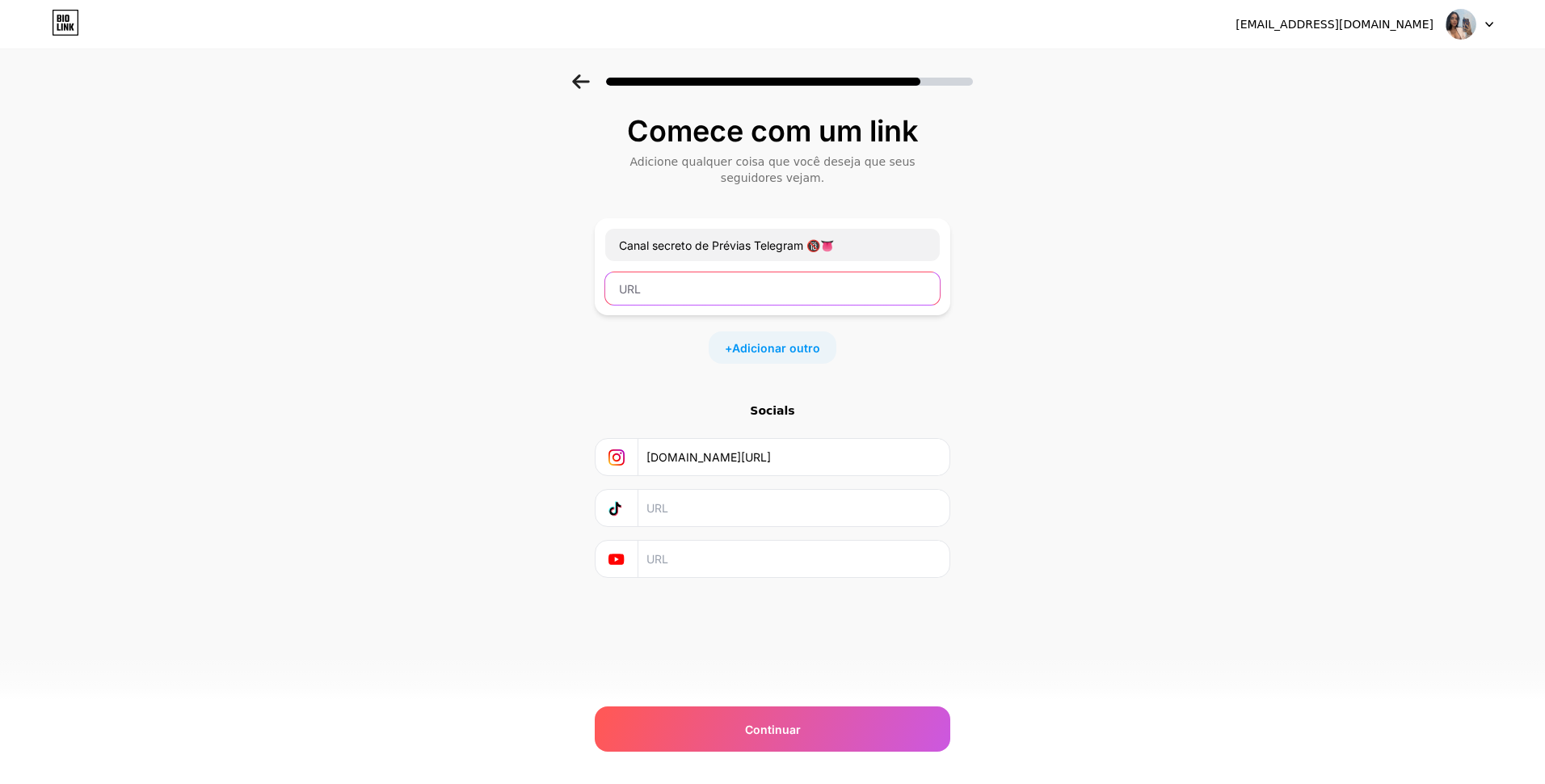
click at [719, 296] on input "text" at bounding box center [772, 288] width 335 height 32
paste input "[URL][DOMAIN_NAME]"
type input "[URL][DOMAIN_NAME]"
click at [771, 344] on span "Adicionar outro" at bounding box center [777, 348] width 88 height 17
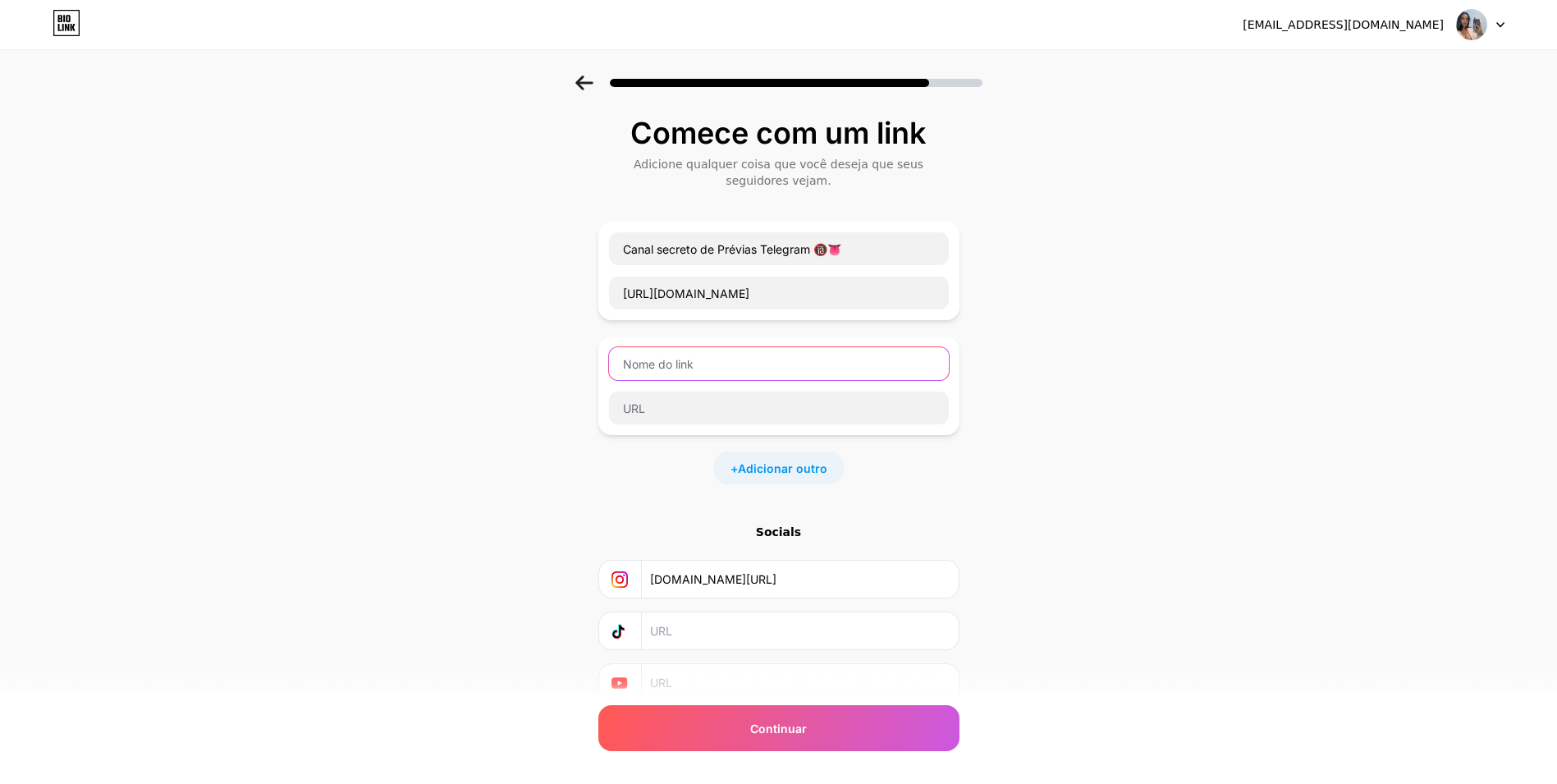
click at [714, 366] on input "text" at bounding box center [778, 363] width 340 height 32
type input "m"
type input "M"
type input "Whatsapp"
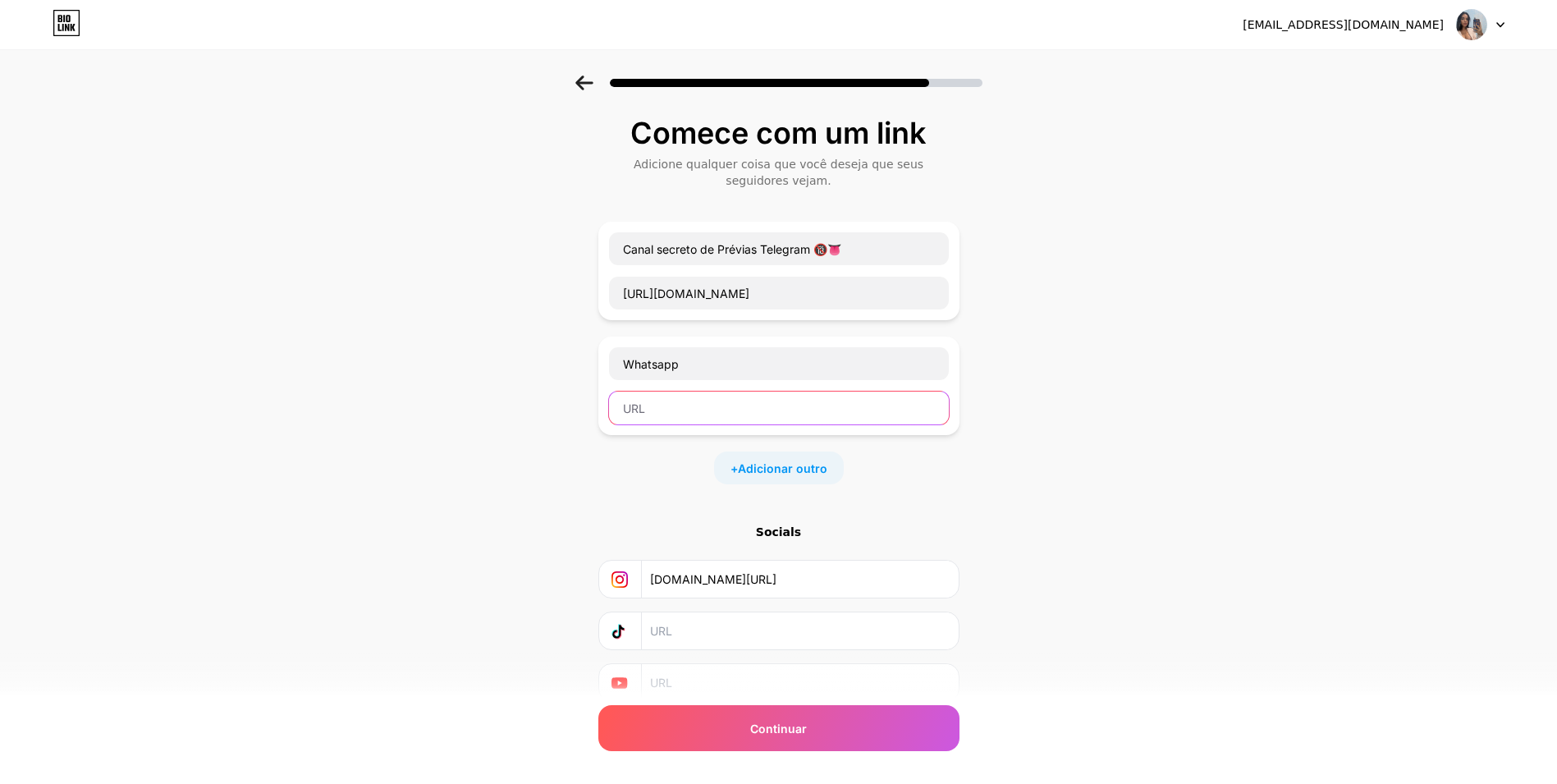
click at [702, 403] on input "text" at bounding box center [778, 408] width 340 height 32
paste input "[URL][DOMAIN_NAME][PHONE_NUMBER]"
drag, startPoint x: 662, startPoint y: 415, endPoint x: 461, endPoint y: 410, distance: 201.1
click at [465, 412] on div "Comece com um link Adicione qualquer coisa que você deseja que seus seguidores …" at bounding box center [778, 429] width 1557 height 708
type input "[DOMAIN_NAME][URL][PHONE_NUMBER]"
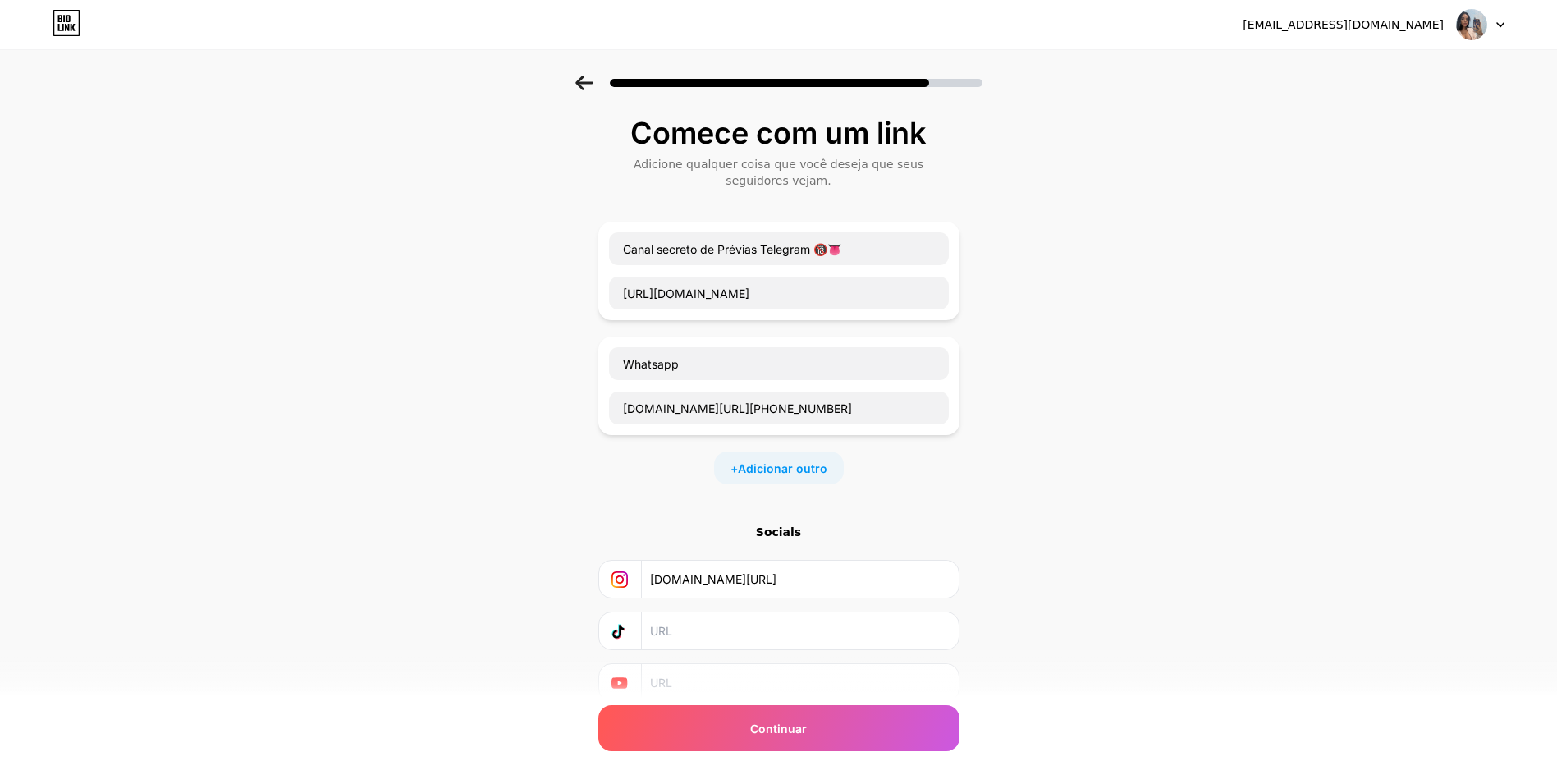
click at [1124, 414] on div "Comece com um link Adicione qualquer coisa que você deseja que seus seguidores …" at bounding box center [778, 429] width 1557 height 708
click at [625, 360] on input "Whatsapp" at bounding box center [778, 363] width 340 height 32
type input "Meu Whatsapp"
click at [1122, 371] on div "Comece com um link Adicione qualquer coisa que você deseja que seus seguidores …" at bounding box center [778, 429] width 1557 height 708
click at [825, 730] on div "Continuar" at bounding box center [778, 728] width 361 height 46
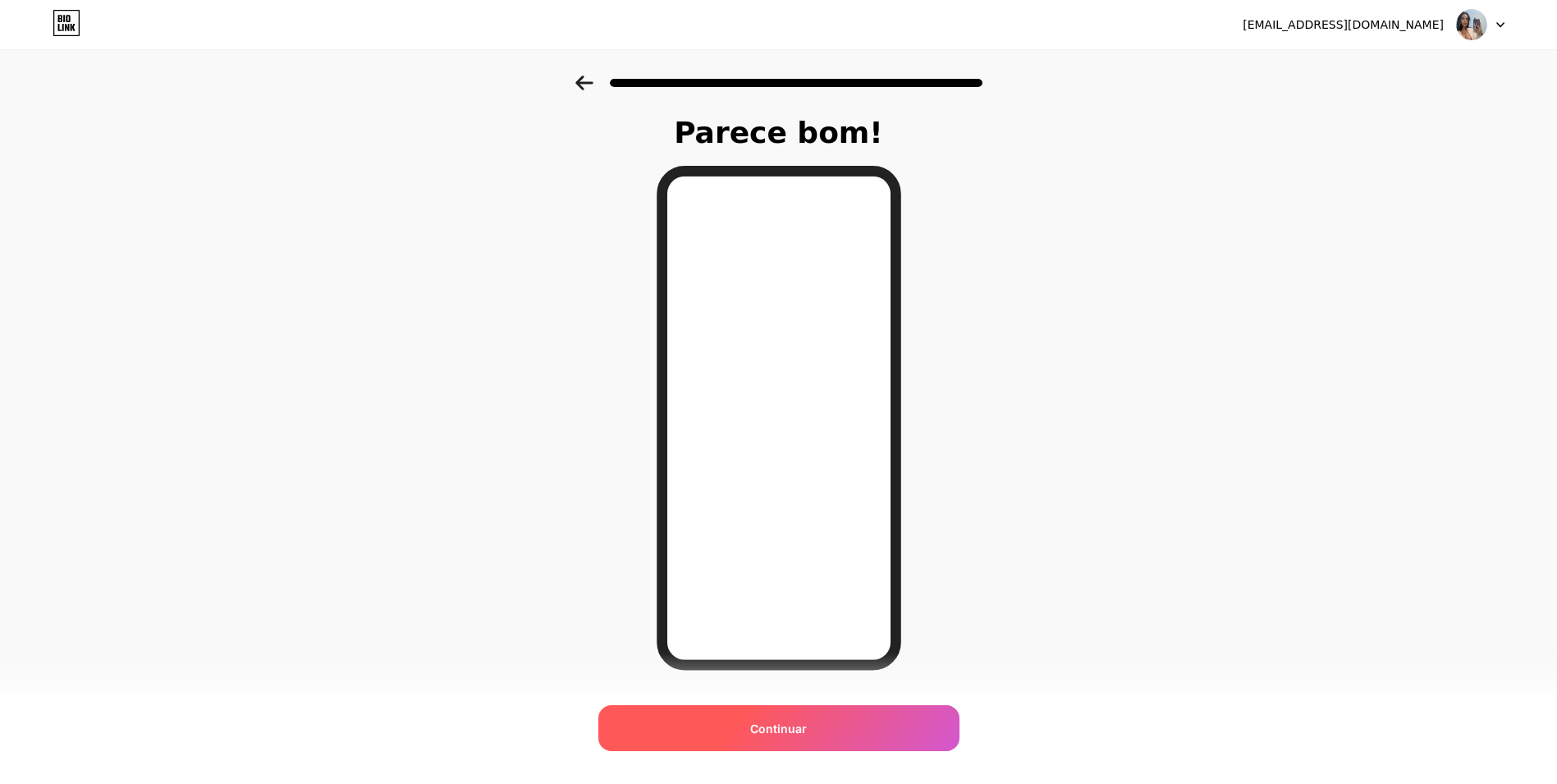
click at [789, 732] on span "Continuar" at bounding box center [778, 729] width 56 height 17
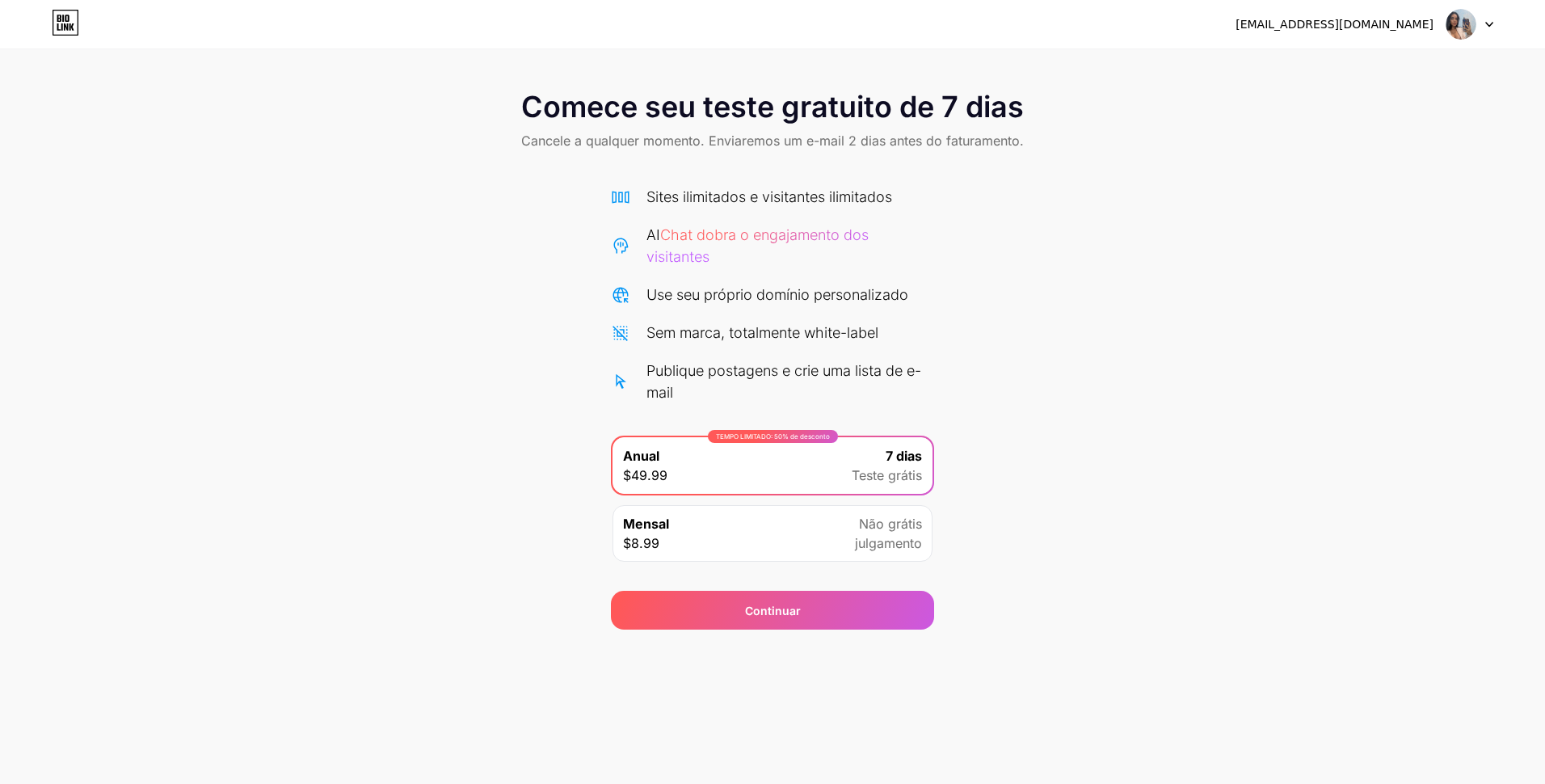
click at [61, 23] on icon at bounding box center [65, 23] width 27 height 26
drag, startPoint x: 0, startPoint y: 158, endPoint x: 44, endPoint y: 74, distance: 94.8
click at [0, 156] on html "[EMAIL_ADDRESS][DOMAIN_NAME] Logout Link Copied Comece seu teste gratuito de 7 …" at bounding box center [772, 392] width 1545 height 784
click at [1453, 25] on img at bounding box center [1461, 23] width 31 height 31
click at [1486, 13] on div at bounding box center [1470, 23] width 47 height 29
